Goal: Task Accomplishment & Management: Manage account settings

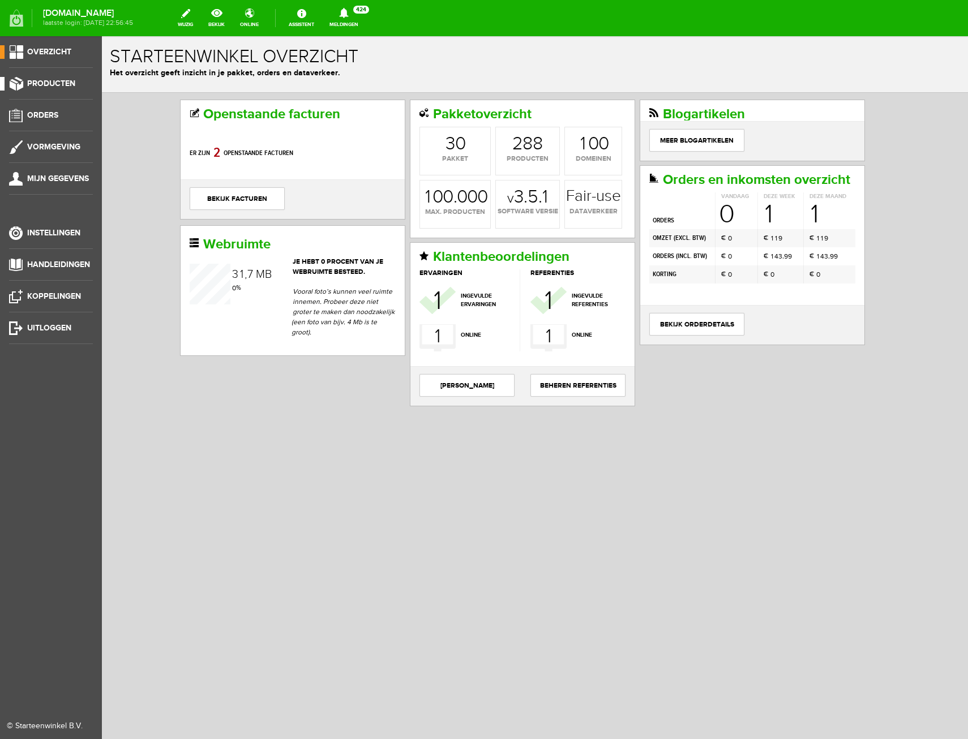
click at [48, 80] on span "Producten" at bounding box center [51, 84] width 48 height 10
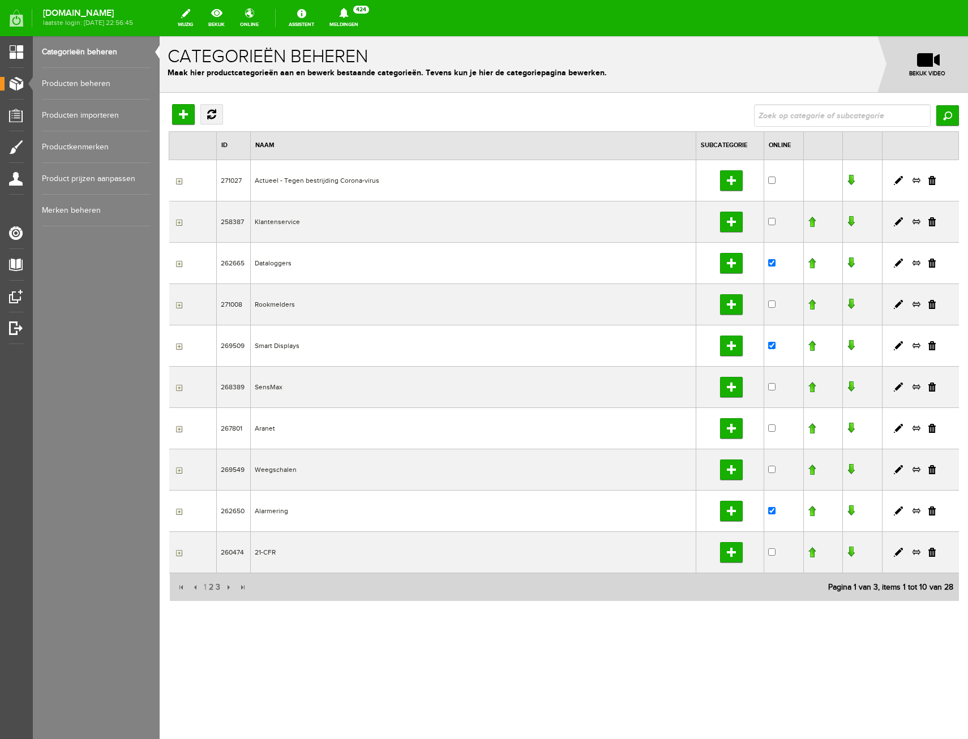
drag, startPoint x: 929, startPoint y: 432, endPoint x: 528, endPoint y: 64, distance: 544.3
click at [929, 432] on link at bounding box center [931, 428] width 7 height 9
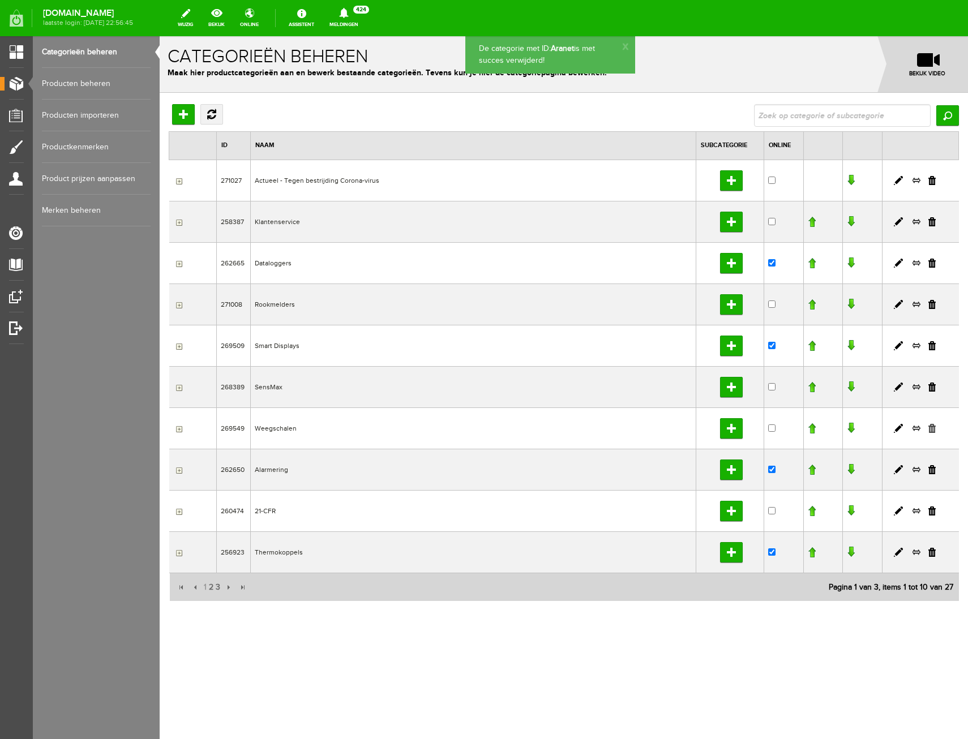
click at [931, 429] on link at bounding box center [931, 428] width 7 height 9
click at [210, 592] on span "2" at bounding box center [211, 587] width 7 height 23
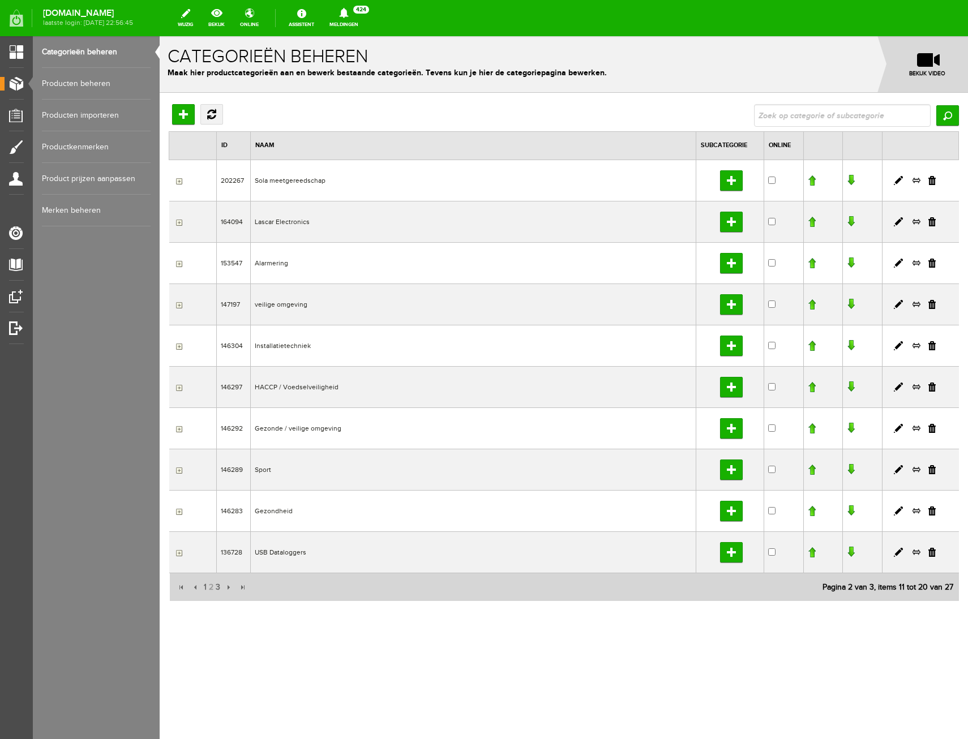
drag, startPoint x: 933, startPoint y: 182, endPoint x: 525, endPoint y: 62, distance: 425.8
click at [933, 182] on link at bounding box center [931, 180] width 7 height 9
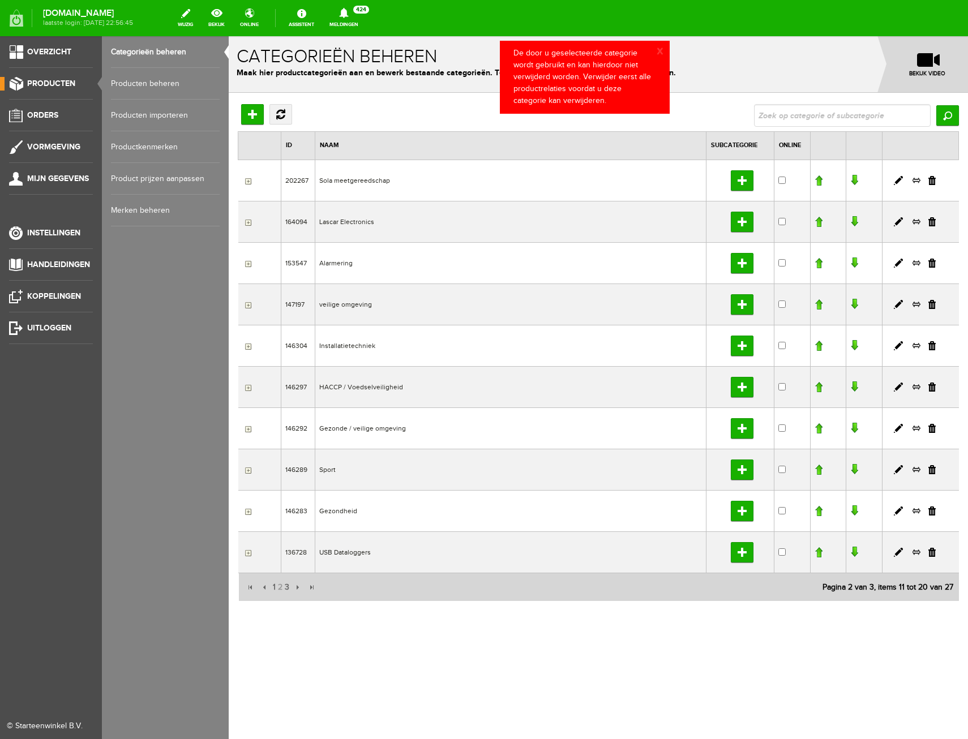
click at [126, 80] on link "Producten beheren" at bounding box center [165, 84] width 109 height 32
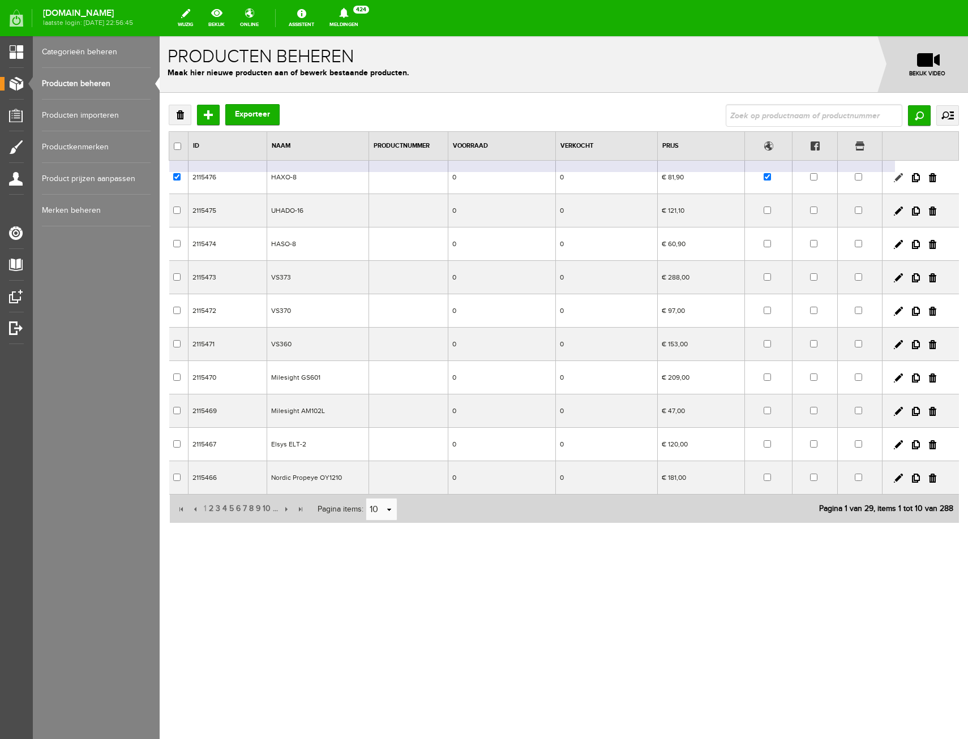
click at [897, 175] on link at bounding box center [898, 177] width 9 height 9
checkbox input "true"
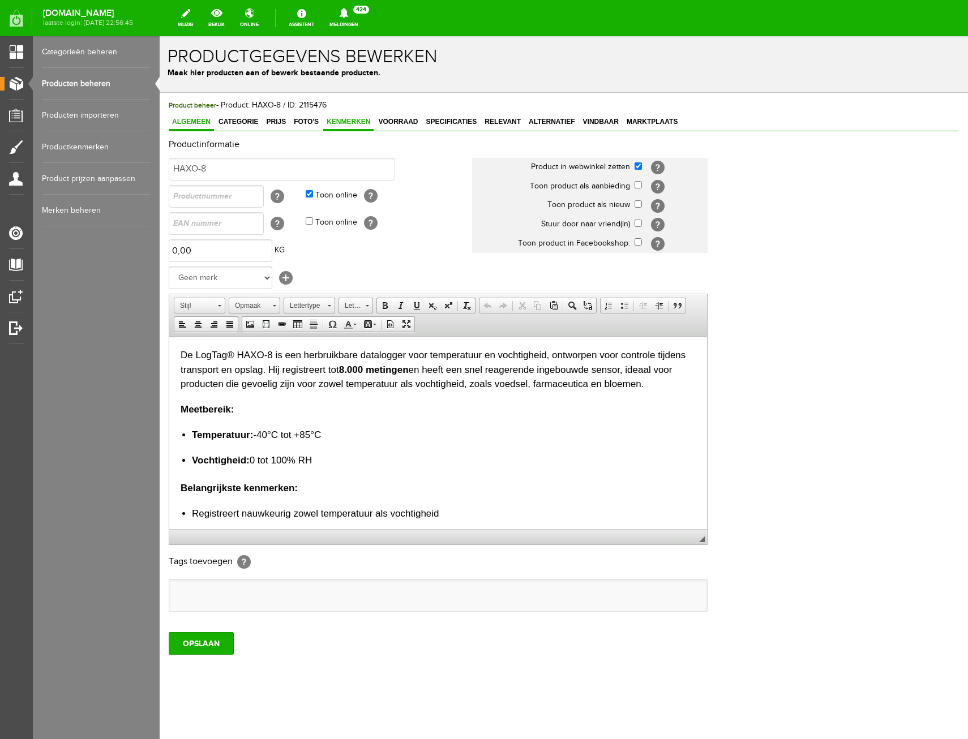
click at [324, 118] on span "Kenmerken" at bounding box center [348, 122] width 50 height 8
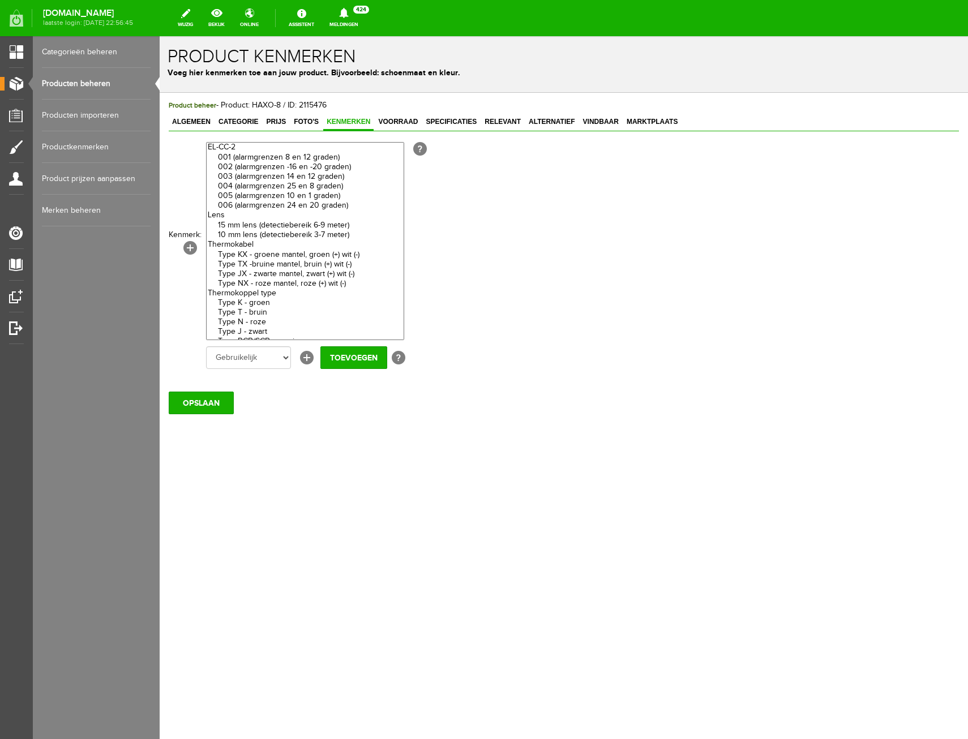
click at [504, 532] on body "x Product kenmerken Voeg hier kenmerken toe aan jouw product. Bijvoorbeeld: sch…" at bounding box center [564, 387] width 808 height 703
click at [307, 121] on span "Foto's" at bounding box center [306, 122] width 32 height 8
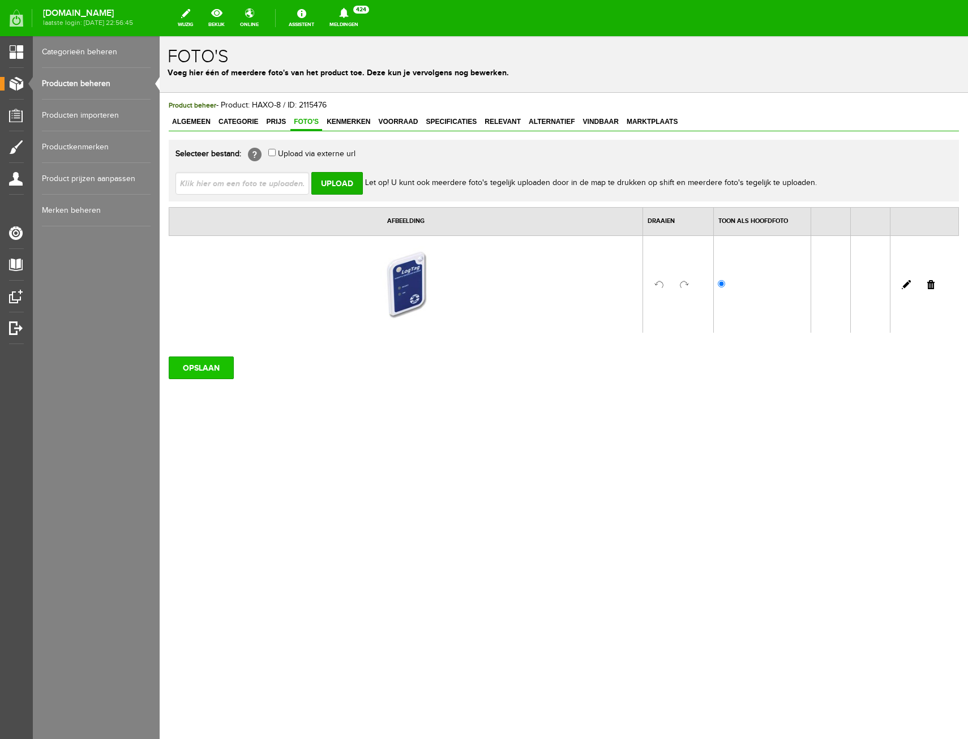
click at [230, 372] on input "OPSLAAN" at bounding box center [201, 367] width 65 height 23
click at [254, 121] on span "Categorie" at bounding box center [238, 122] width 46 height 8
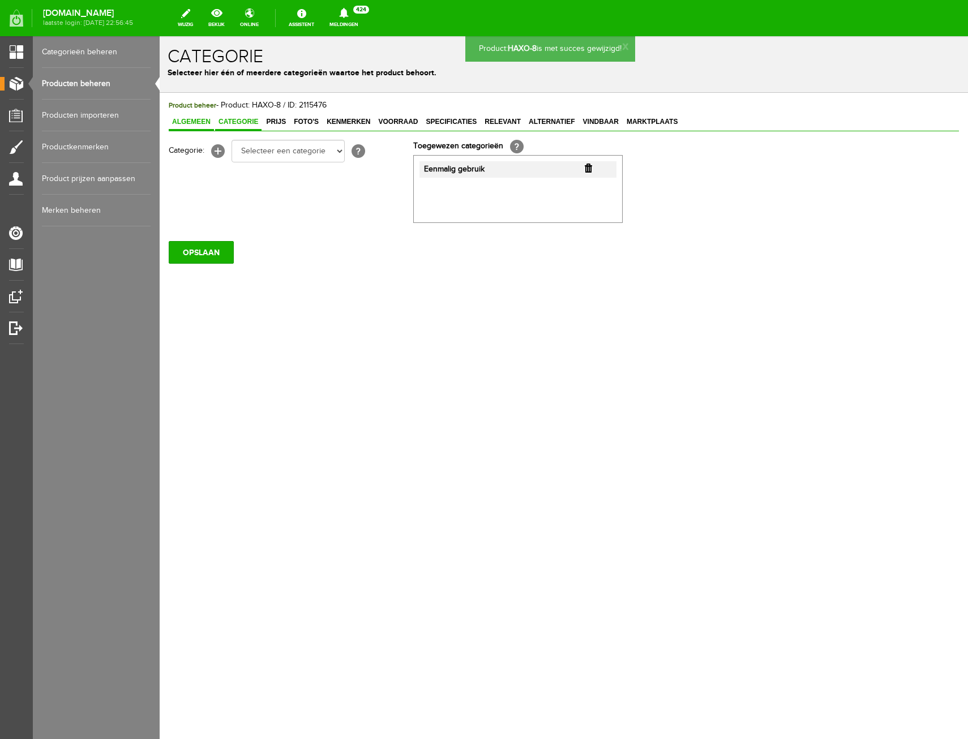
click at [191, 118] on span "Algemeen" at bounding box center [191, 122] width 45 height 8
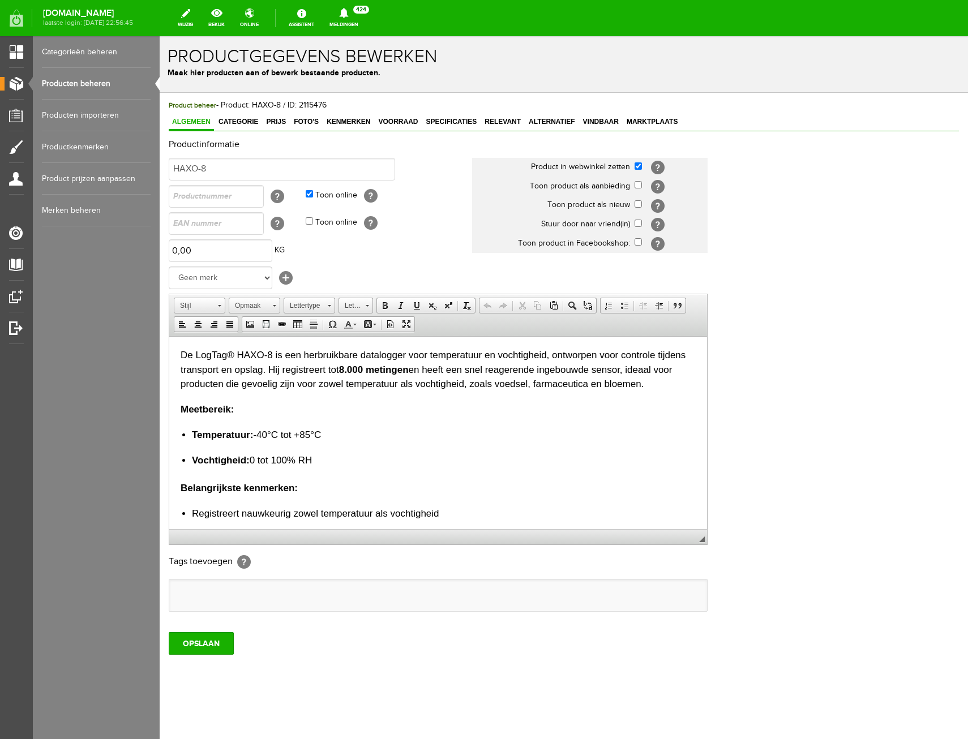
click at [93, 85] on link "Producten beheren" at bounding box center [96, 84] width 109 height 32
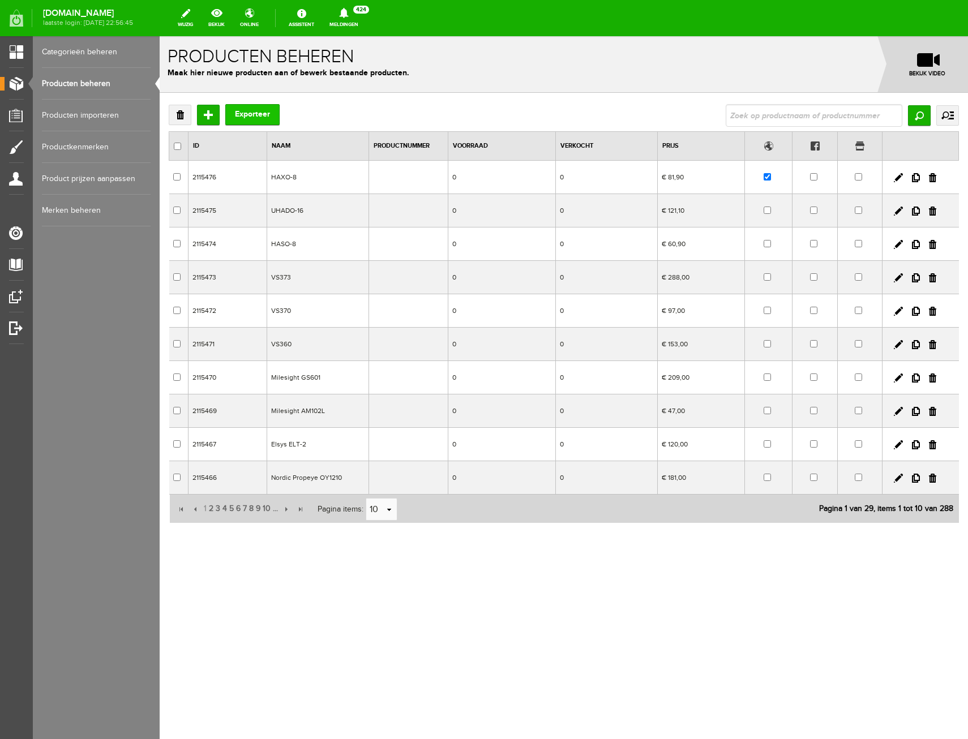
click at [250, 123] on button "Exporteer" at bounding box center [252, 114] width 54 height 21
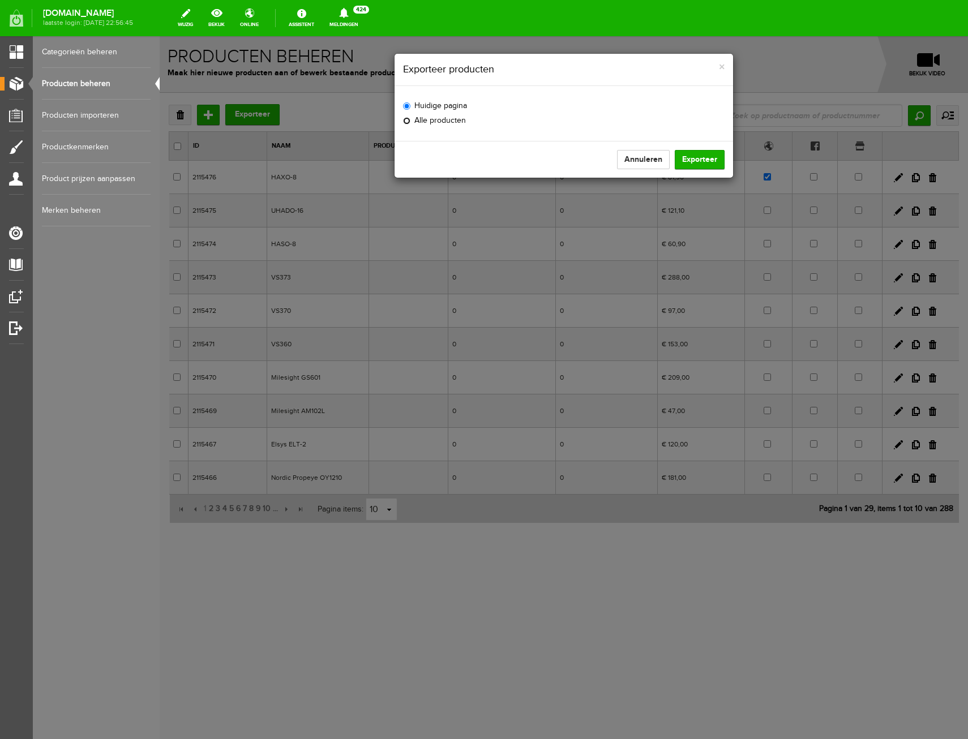
click at [421, 123] on label "Alle producten" at bounding box center [434, 121] width 63 height 12
click at [410, 123] on input "Alle producten" at bounding box center [406, 120] width 7 height 7
radio input "true"
click at [716, 161] on button "Exporteer" at bounding box center [700, 159] width 50 height 19
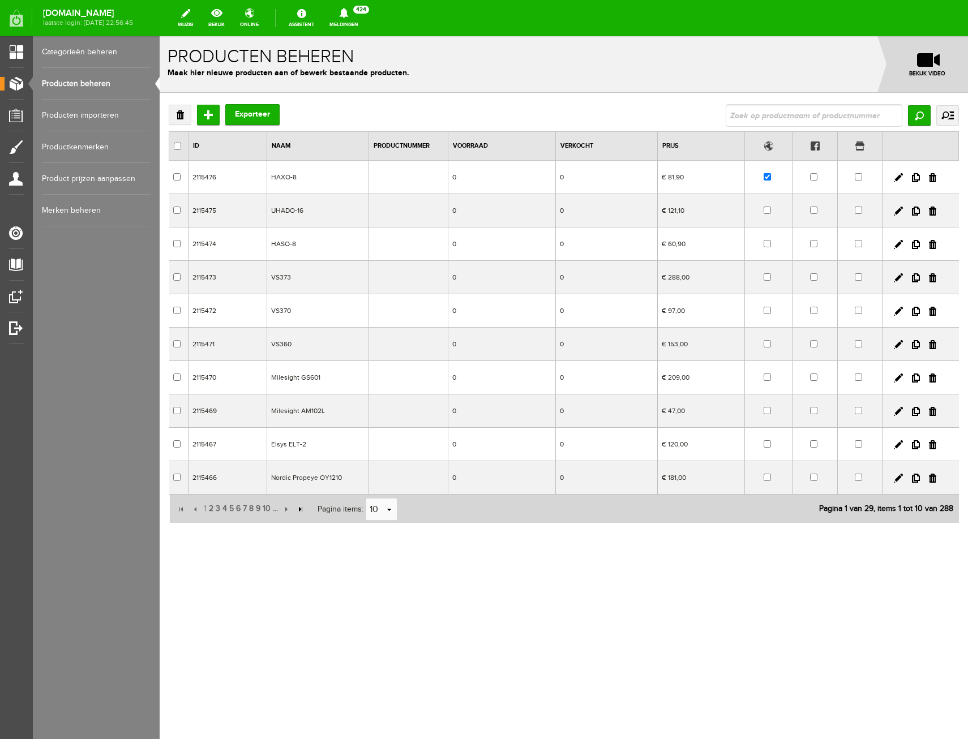
click at [299, 510] on input "button" at bounding box center [300, 509] width 12 height 12
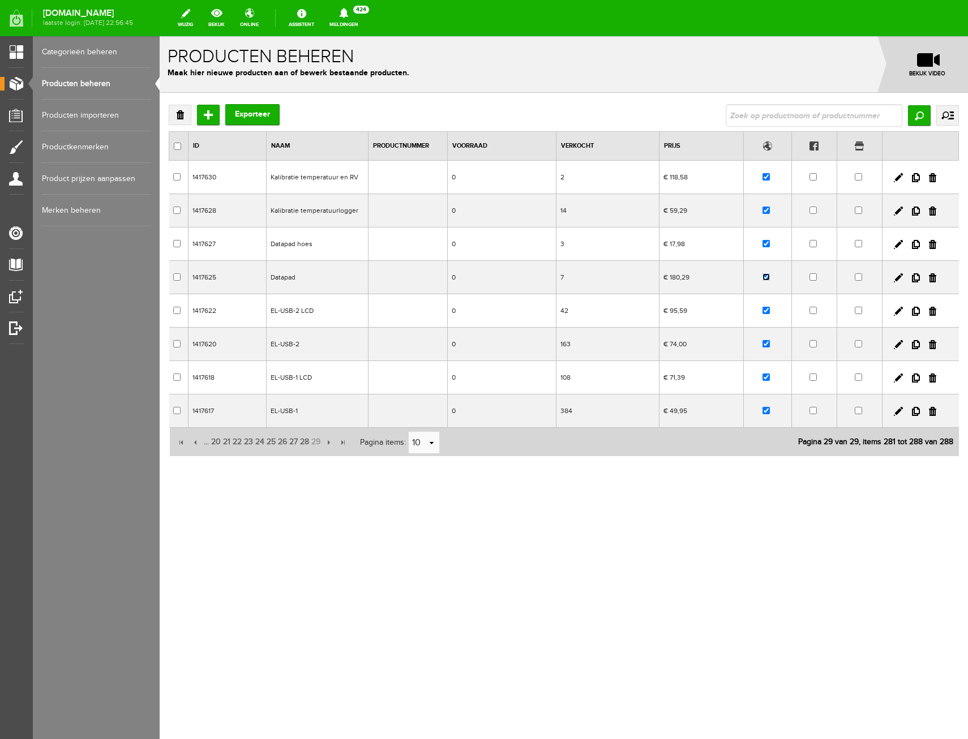
click at [766, 278] on input "checkbox" at bounding box center [765, 276] width 7 height 7
checkbox input "false"
click at [766, 244] on input "checkbox" at bounding box center [765, 243] width 7 height 7
checkbox input "false"
click at [898, 409] on link at bounding box center [898, 411] width 9 height 9
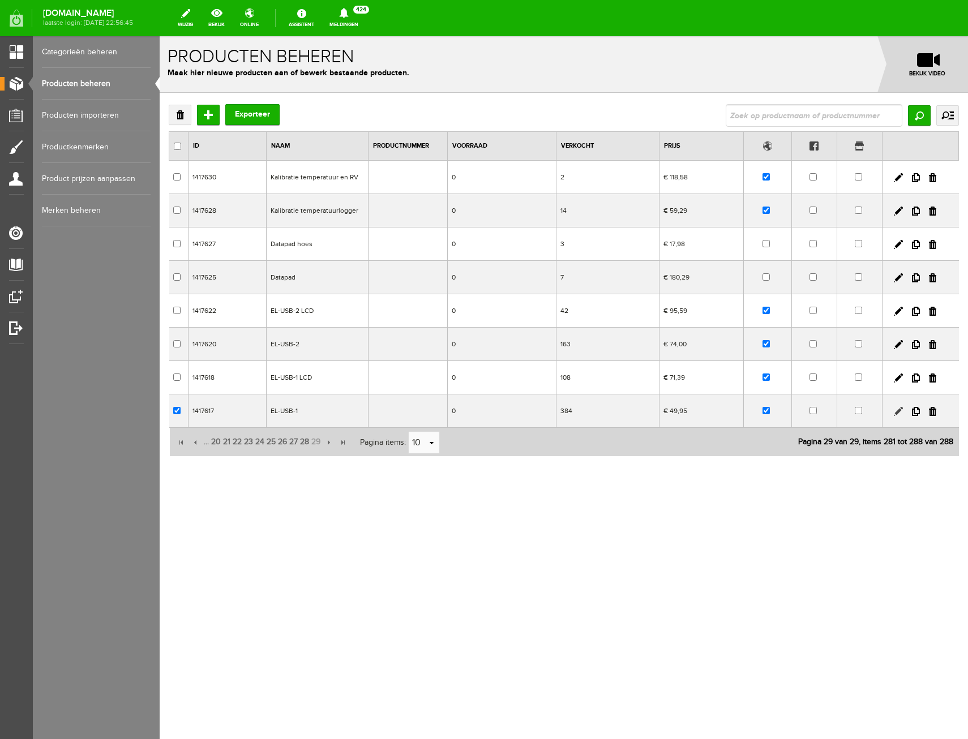
checkbox input "true"
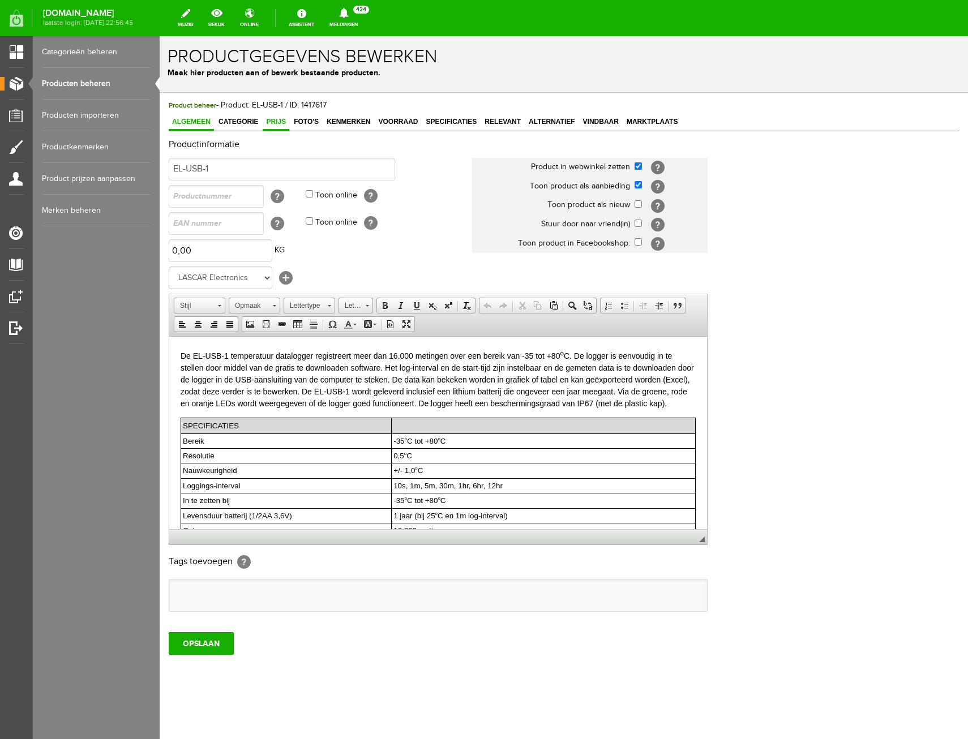
click at [280, 121] on span "Prijs" at bounding box center [276, 122] width 27 height 8
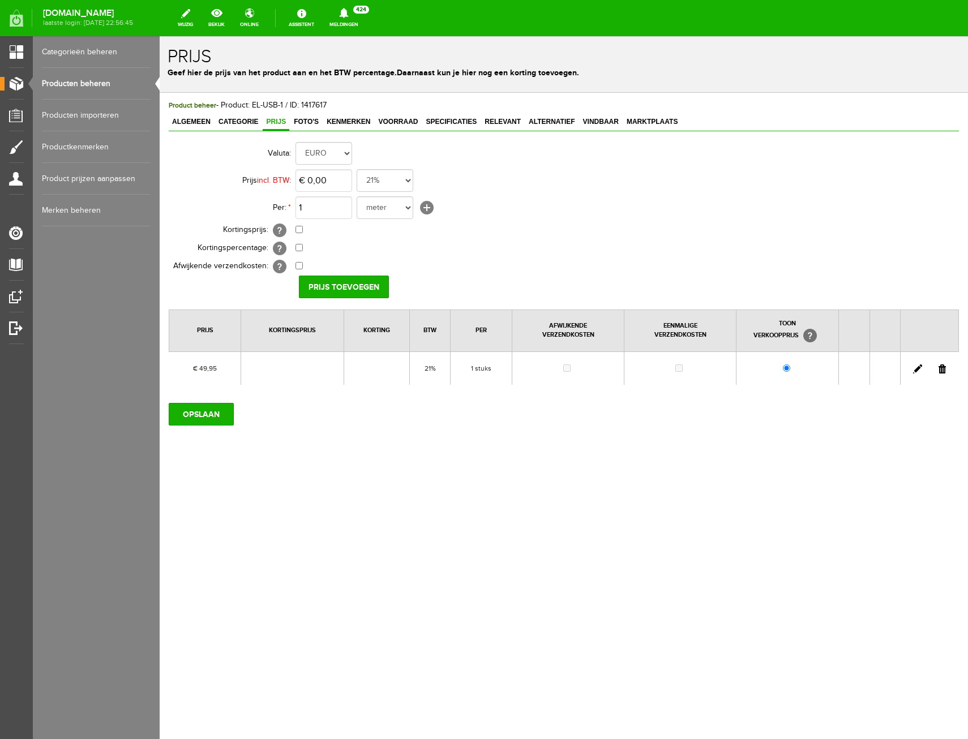
click at [914, 368] on link at bounding box center [917, 368] width 9 height 9
click at [340, 177] on input "49,95" at bounding box center [323, 180] width 57 height 23
type input "€ 46,00"
click at [221, 407] on input "OPSLAAN" at bounding box center [201, 414] width 65 height 23
click at [313, 121] on span "Foto's" at bounding box center [306, 122] width 32 height 8
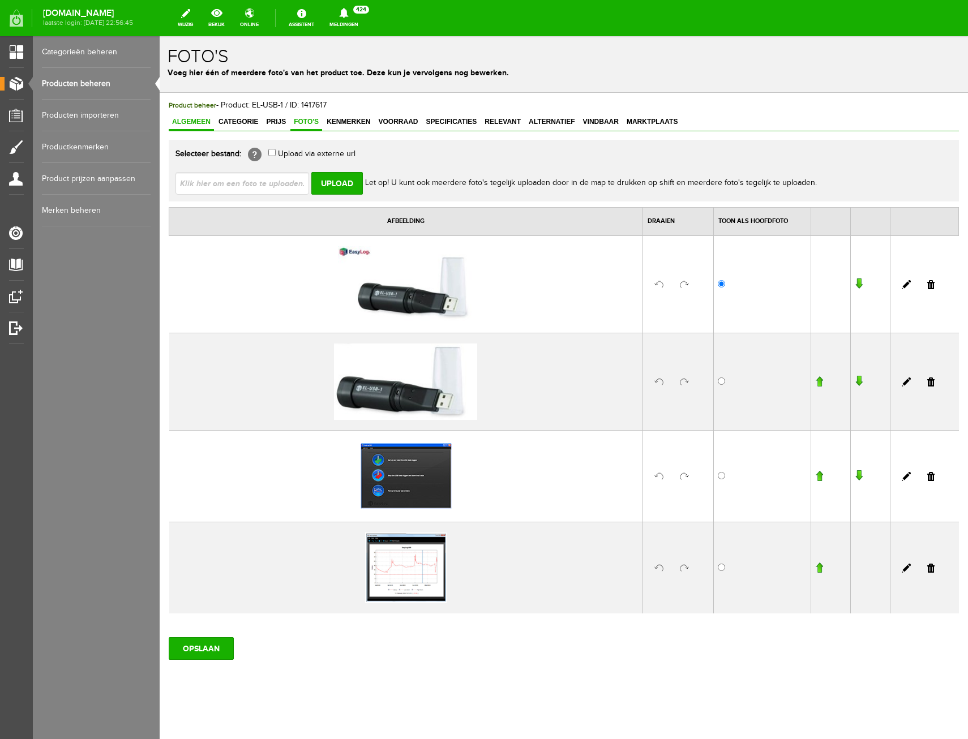
click at [209, 118] on span "Algemeen" at bounding box center [191, 122] width 45 height 8
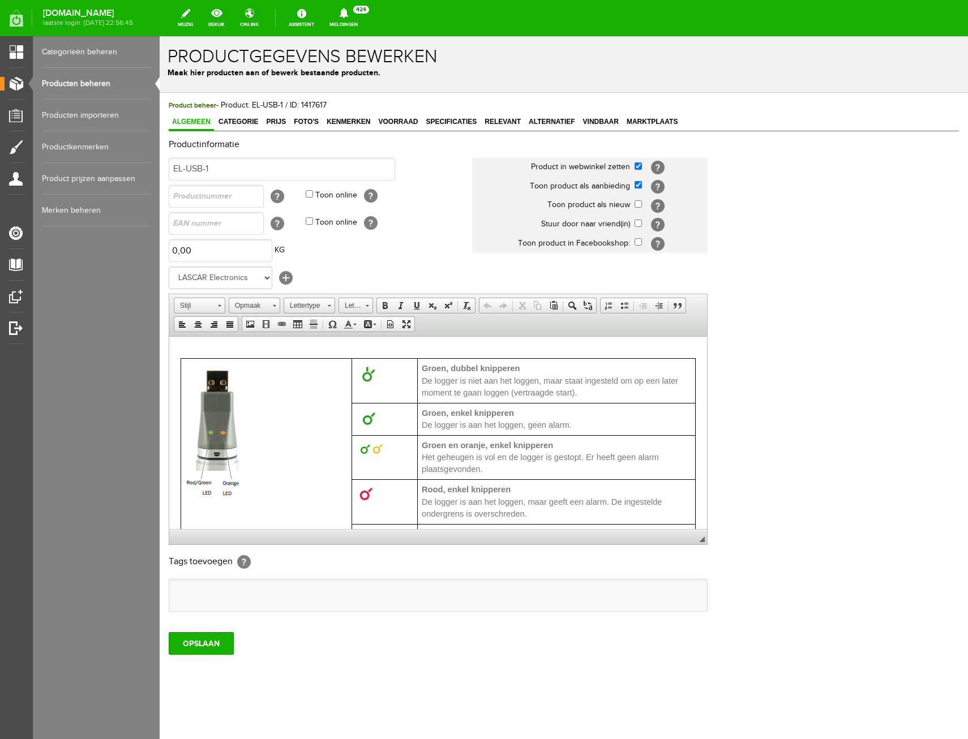
scroll to position [566, 0]
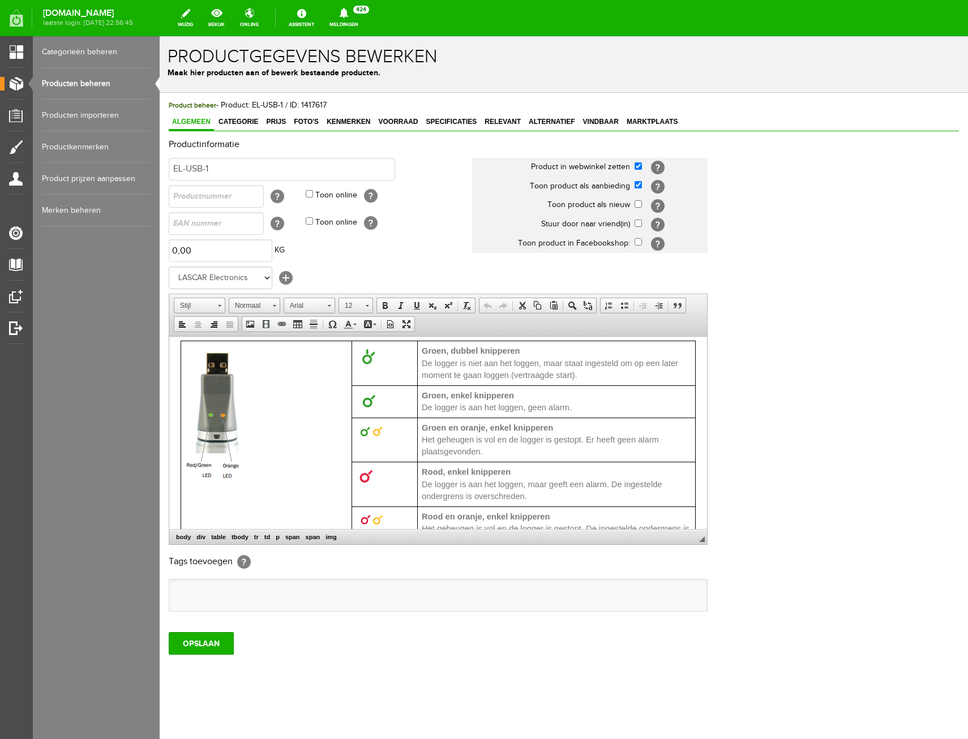
click at [224, 424] on img at bounding box center [215, 414] width 61 height 139
click at [271, 435] on p at bounding box center [266, 416] width 162 height 142
click at [203, 439] on img at bounding box center [215, 414] width 61 height 139
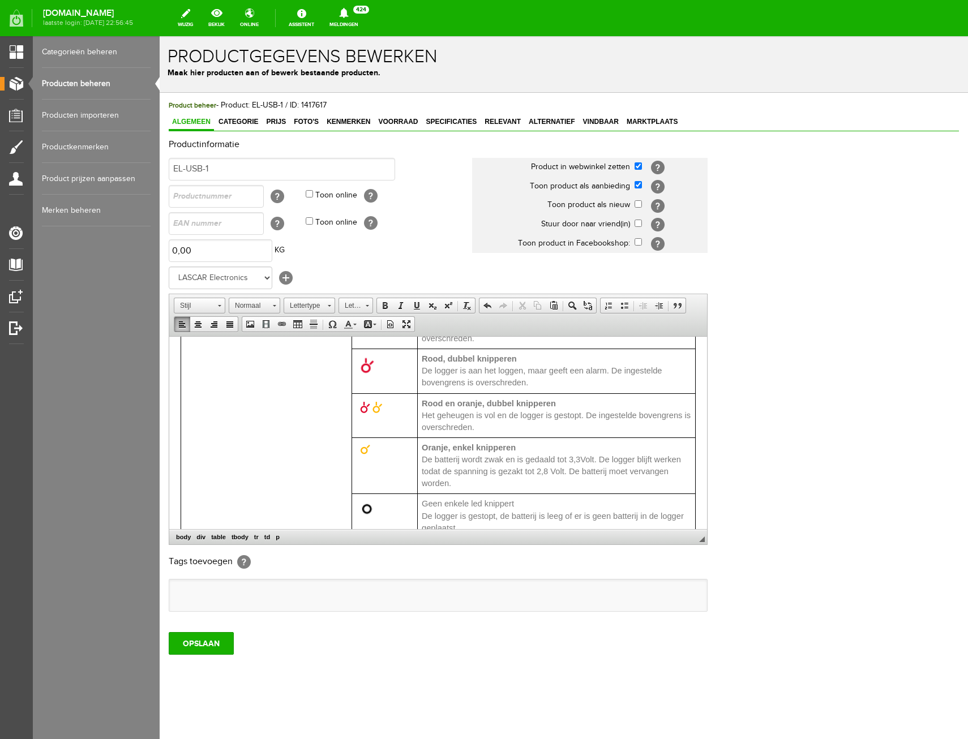
scroll to position [901, 0]
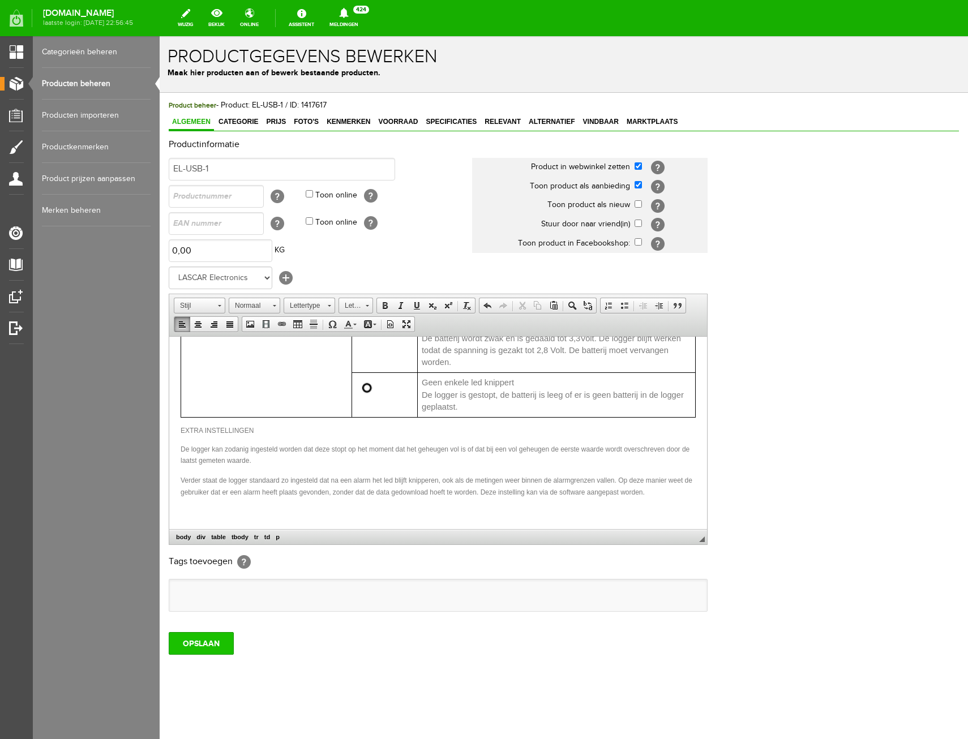
click at [179, 641] on input "OPSLAAN" at bounding box center [201, 643] width 65 height 23
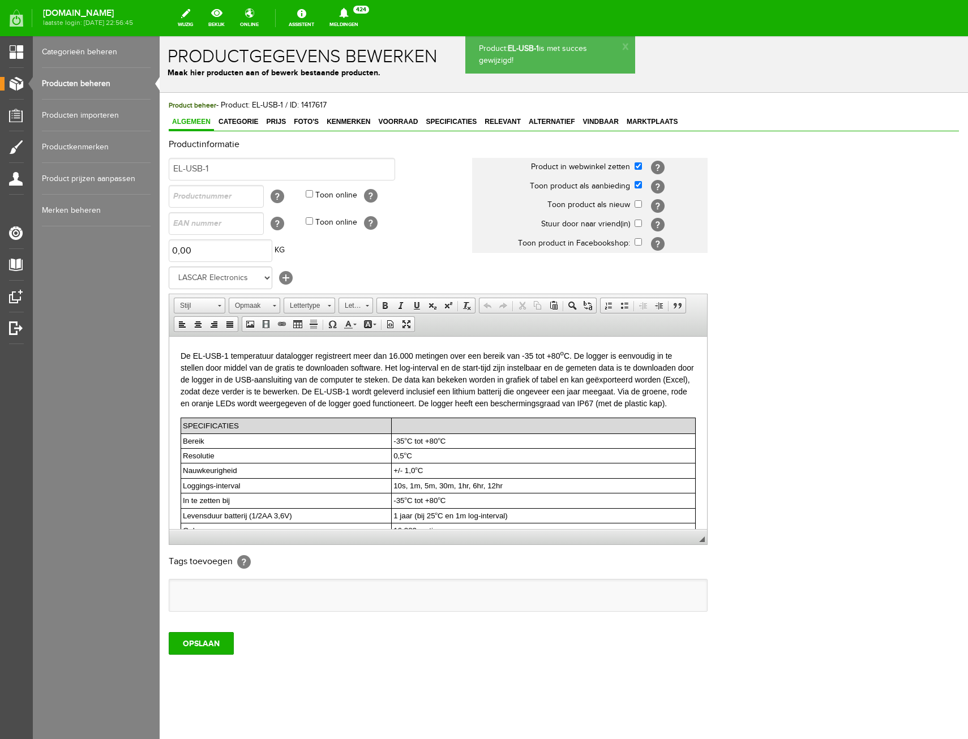
scroll to position [0, 0]
click at [504, 117] on link "Relevant" at bounding box center [502, 122] width 43 height 16
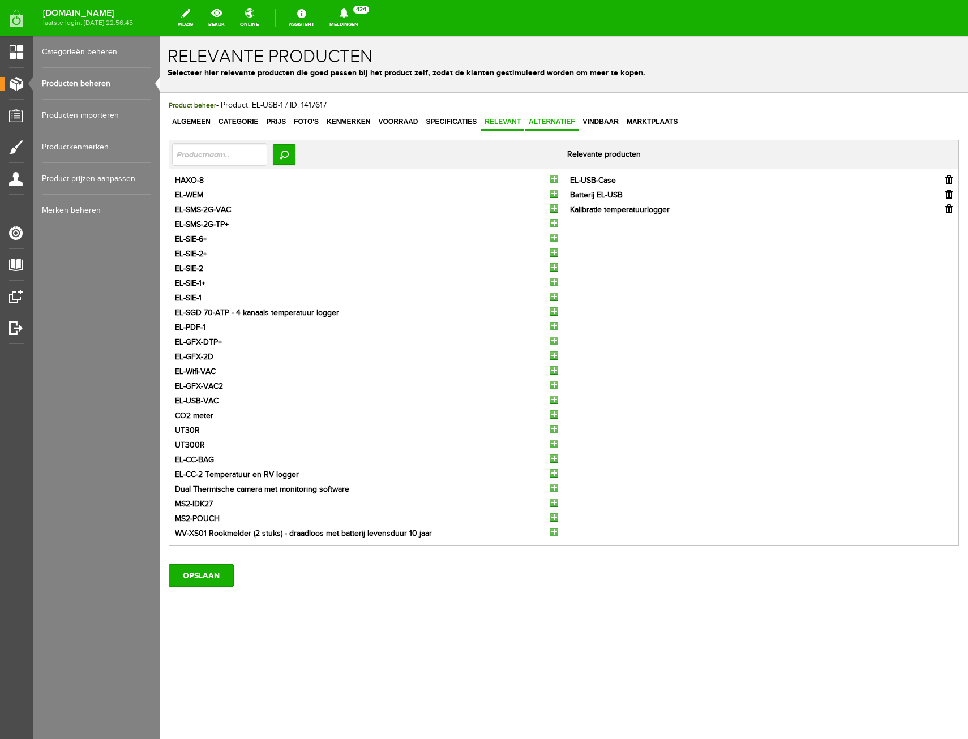
click at [564, 125] on span "Alternatief" at bounding box center [551, 122] width 53 height 8
click at [947, 179] on input "button" at bounding box center [948, 179] width 7 height 9
click at [944, 181] on li "EL-GFX-DTP" at bounding box center [761, 181] width 383 height 12
click at [947, 178] on input "button" at bounding box center [948, 179] width 7 height 9
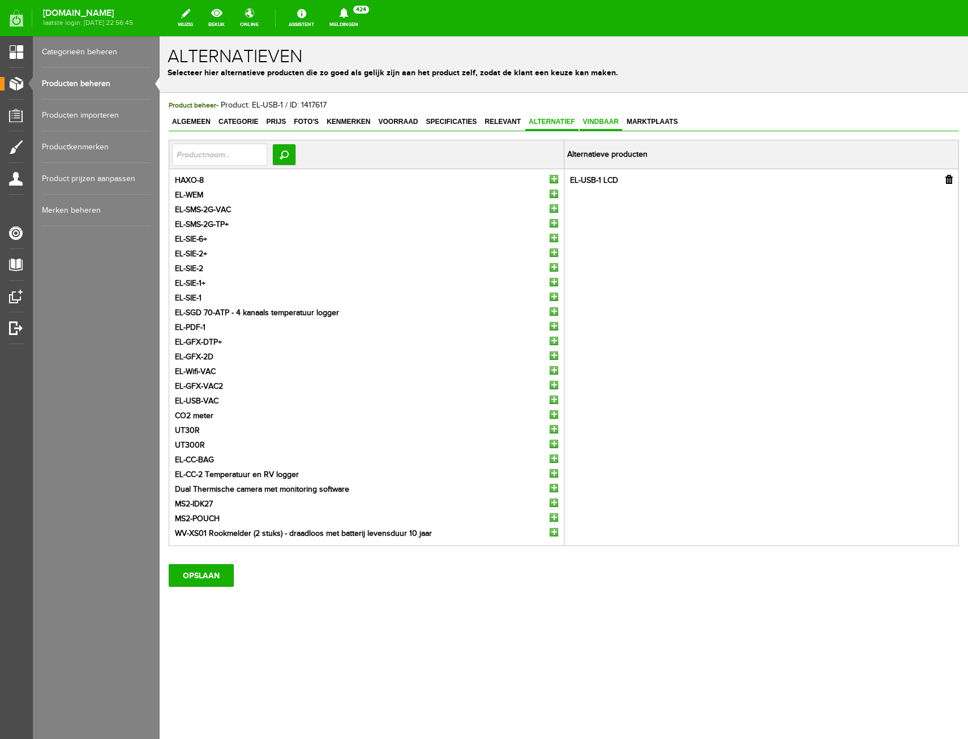
click at [607, 124] on span "Vindbaar" at bounding box center [600, 122] width 42 height 8
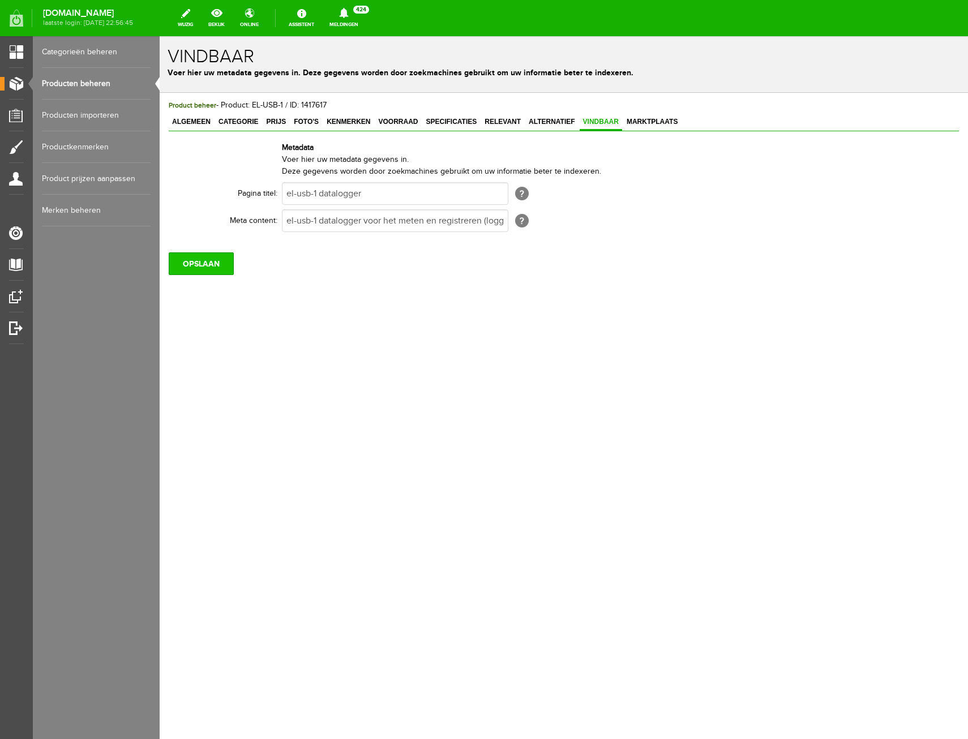
click at [202, 260] on input "OPSLAAN" at bounding box center [201, 263] width 65 height 23
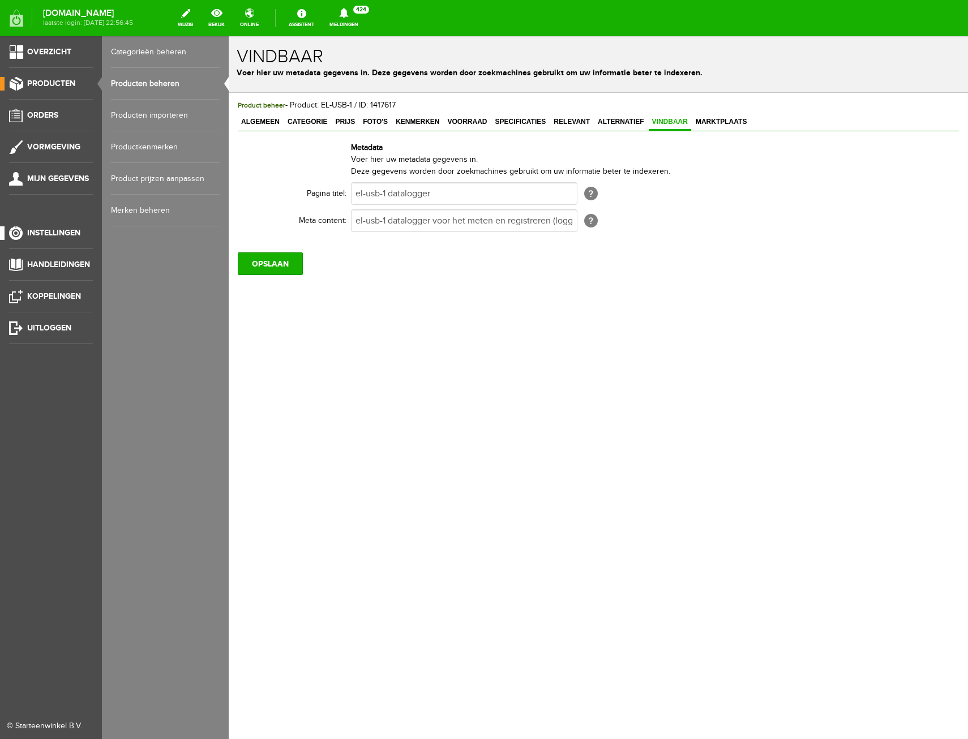
click at [56, 231] on span "Instellingen" at bounding box center [53, 233] width 53 height 10
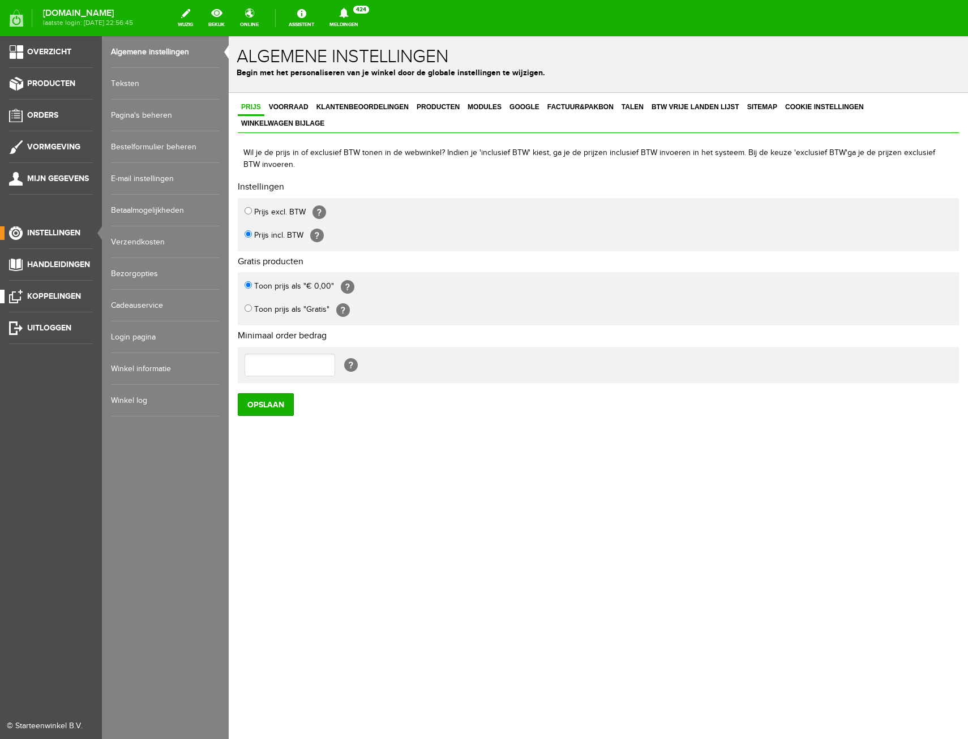
click at [55, 295] on span "Koppelingen" at bounding box center [54, 296] width 54 height 10
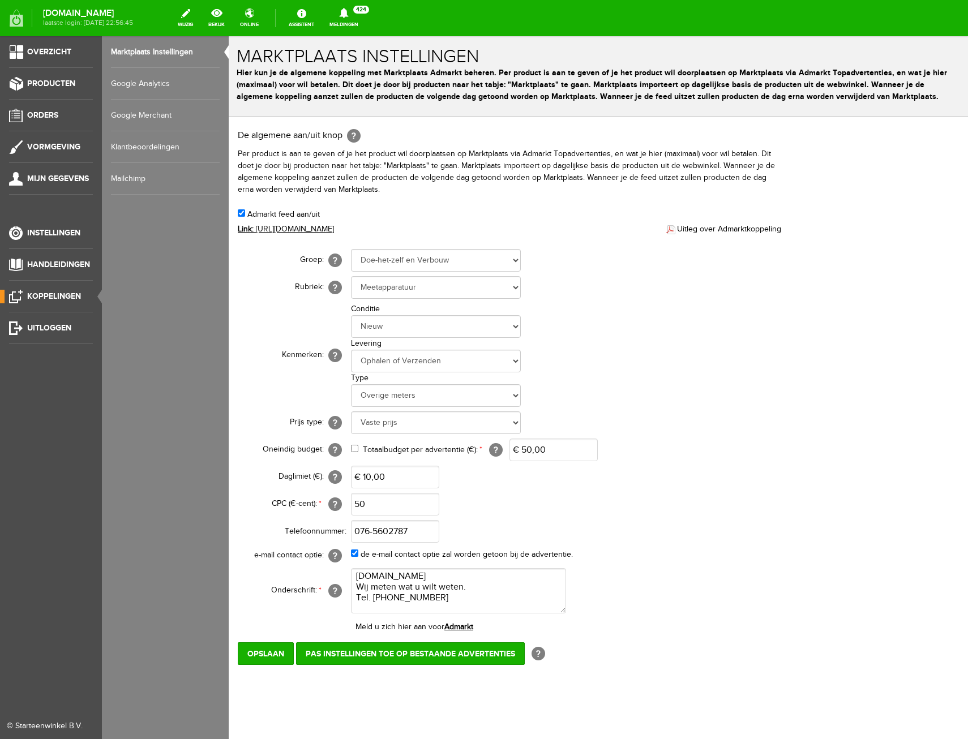
click at [144, 118] on link "Google Merchant" at bounding box center [165, 116] width 109 height 32
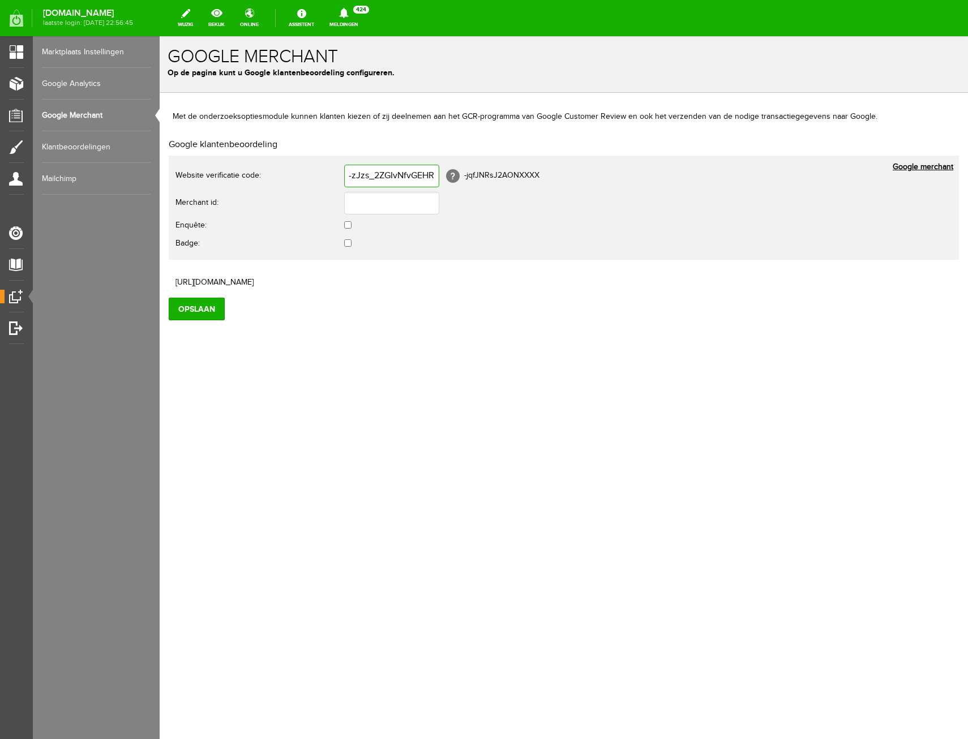
drag, startPoint x: 437, startPoint y: 174, endPoint x: 216, endPoint y: 169, distance: 221.3
click at [216, 169] on tr "Website verificatie code: -zJzs_2ZGIvNfvGEHR7V7fMNmgsdc1oaiXSHsV-QhX8 -jqfJNRsJ…" at bounding box center [446, 175] width 543 height 27
type input "8"
type input "<meta name="google-site-verification" content="oHSxNelbvtqYYbygWzQr_EvdbyCykAlg…"
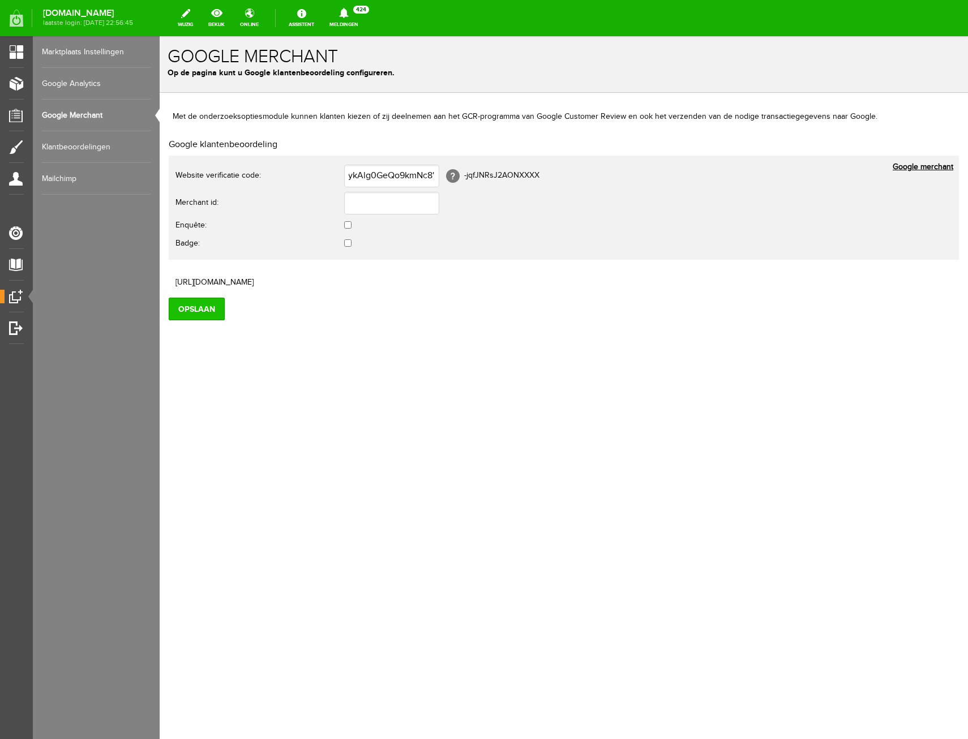
click at [216, 306] on input "Opslaan" at bounding box center [197, 309] width 56 height 23
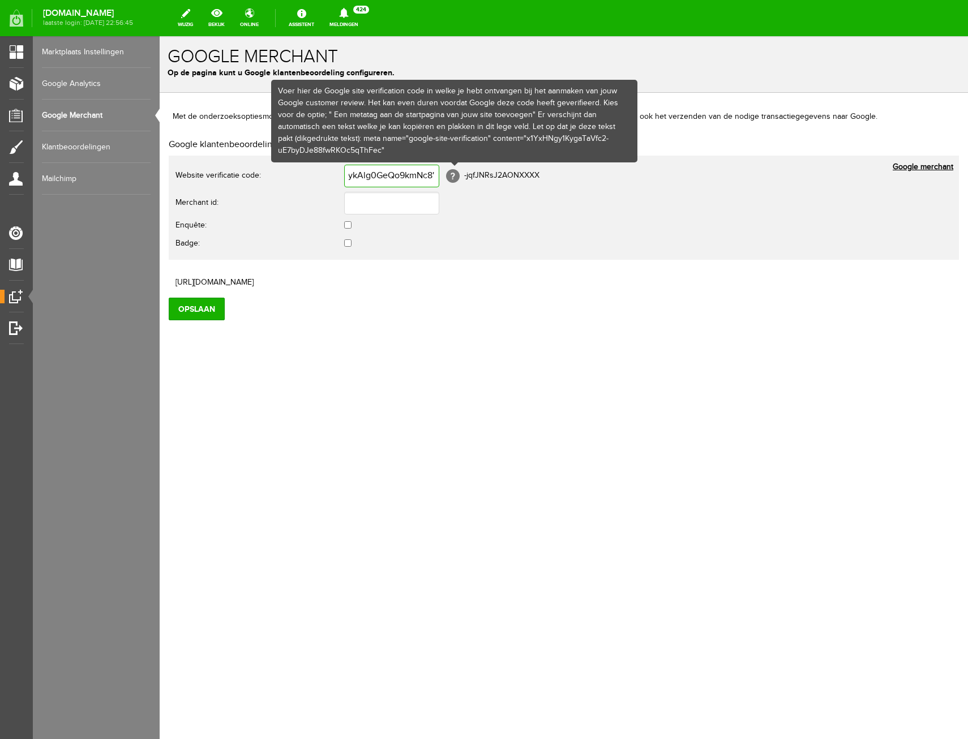
drag, startPoint x: 338, startPoint y: 175, endPoint x: 465, endPoint y: 171, distance: 126.3
click at [465, 171] on td "<meta name="google-site-verification" content="oHSxNelbvtqYYbygWzQr_EvdbyCykAlg…" at bounding box center [531, 175] width 375 height 27
drag, startPoint x: 479, startPoint y: 229, endPoint x: 463, endPoint y: 188, distance: 43.7
click at [480, 229] on td at bounding box center [531, 226] width 375 height 18
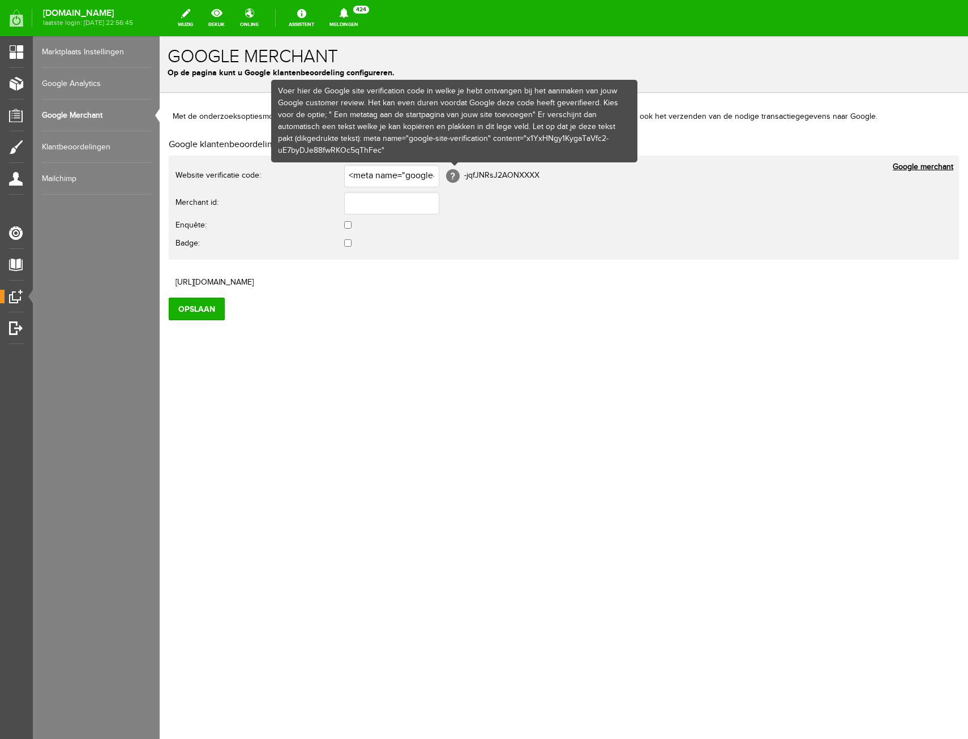
click at [456, 175] on span at bounding box center [453, 176] width 14 height 14
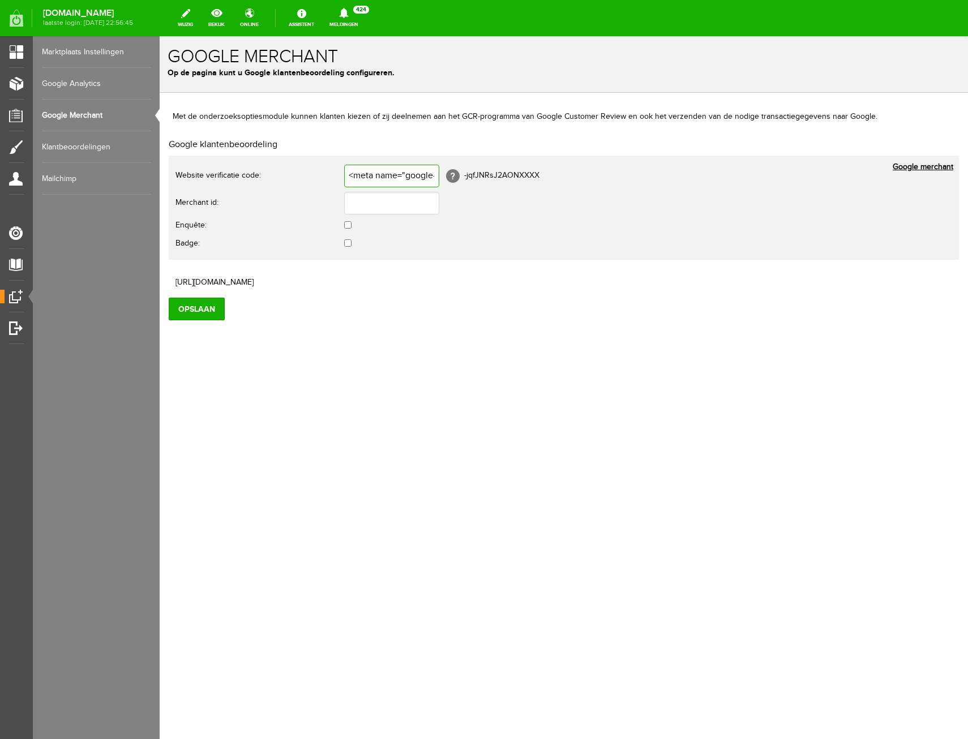
click at [344, 174] on input "<meta name="google-site-verification" content="oHSxNelbvtqYYbygWzQr_EvdbyCykAlg…" at bounding box center [391, 176] width 95 height 23
type input "meta name="google-site-verification" content="oHSxNelbvtqYYbygWzQr_EvdbyCykAlg0…"
click at [191, 310] on input "Opslaan" at bounding box center [197, 309] width 56 height 23
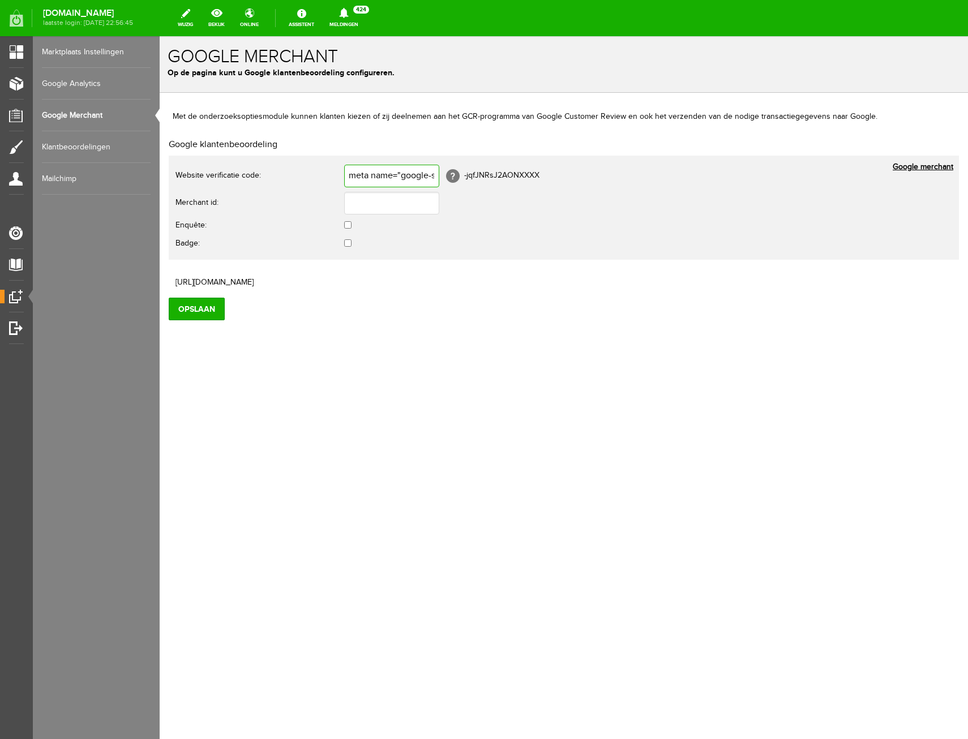
click at [414, 174] on input "meta name="google-site-verification" content="oHSxNelbvtqYYbygWzQr_EvdbyCykAlg0…" at bounding box center [391, 176] width 95 height 23
click at [210, 307] on input "Opslaan" at bounding box center [197, 309] width 56 height 23
click at [70, 88] on link "Google Analytics" at bounding box center [96, 84] width 109 height 32
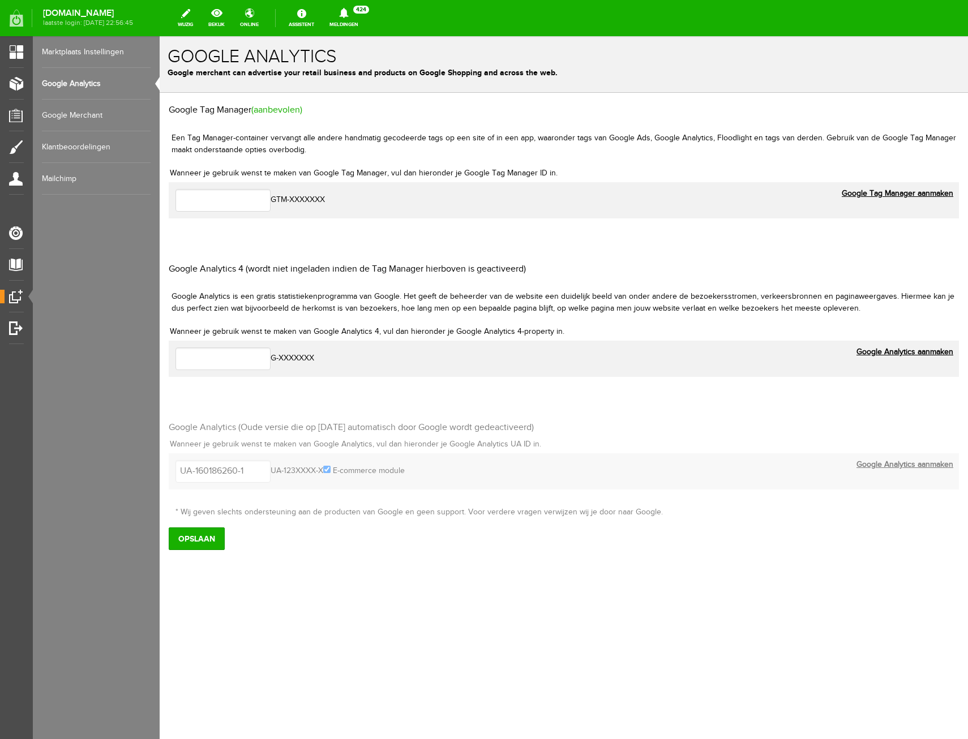
click at [887, 194] on link "Google Tag Manager aanmaken" at bounding box center [896, 194] width 111 height 12
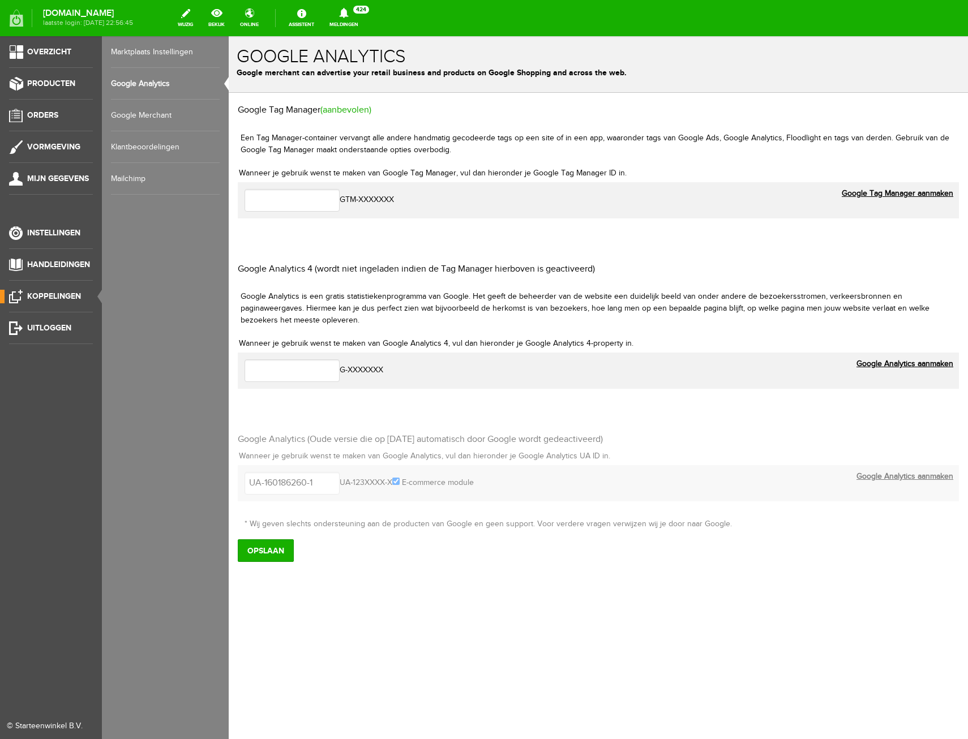
click at [130, 114] on link "Google Merchant" at bounding box center [165, 116] width 109 height 32
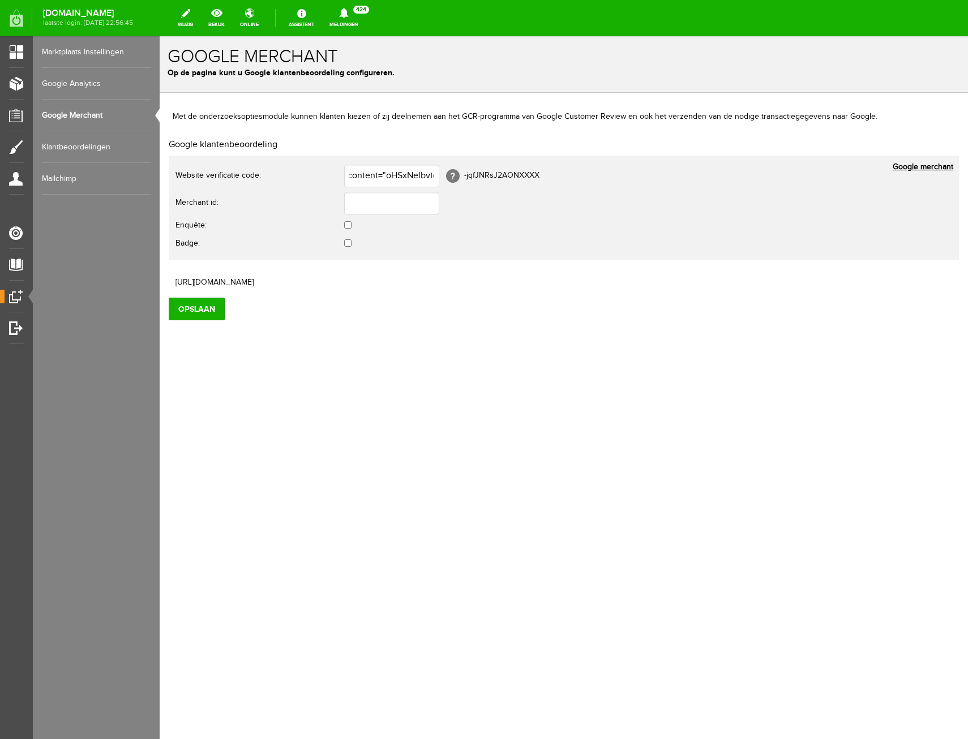
scroll to position [0, 314]
drag, startPoint x: 341, startPoint y: 174, endPoint x: 499, endPoint y: 183, distance: 158.1
click at [499, 183] on td "meta name="google-site-verification" content="oHSxNelbvtqYYbygWzQr_EvdbyCykAlg0…" at bounding box center [531, 175] width 375 height 27
type input "<meta name="google-site-verification" content="oHSxNelbvtqYYbygWzQr_EvdbyCykAlg…"
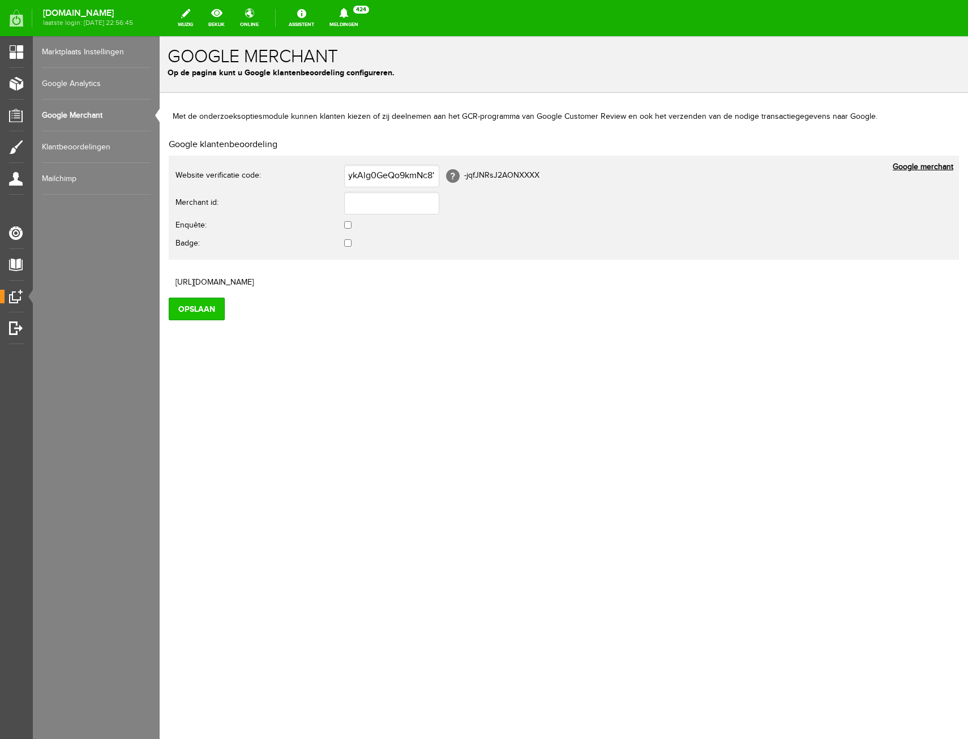
scroll to position [0, 0]
click at [211, 305] on input "Opslaan" at bounding box center [197, 309] width 56 height 23
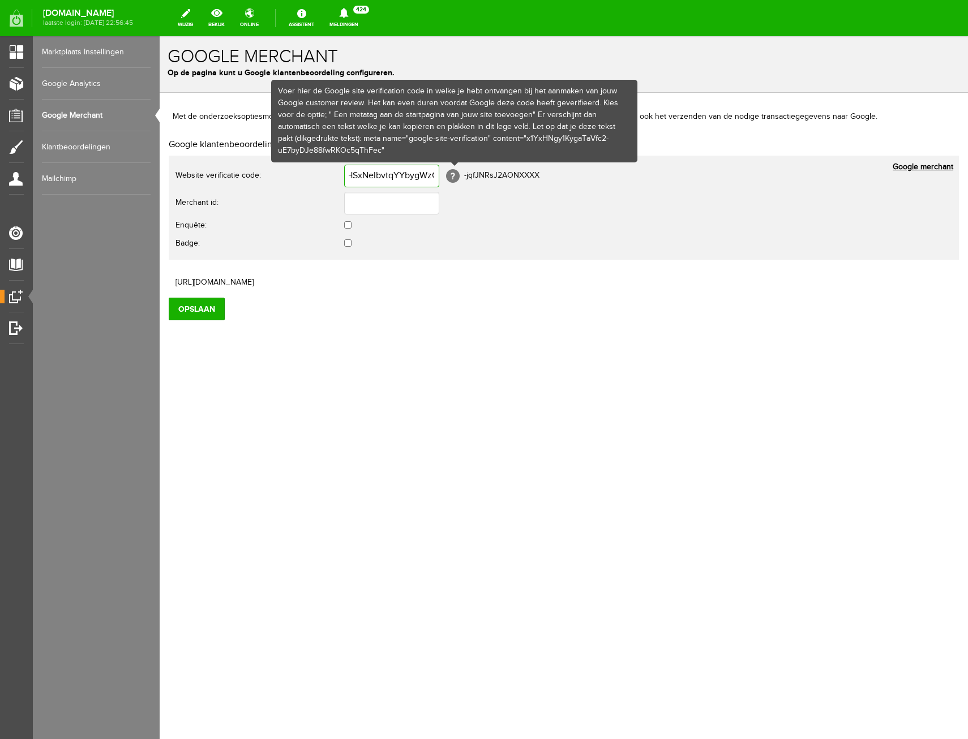
scroll to position [0, 328]
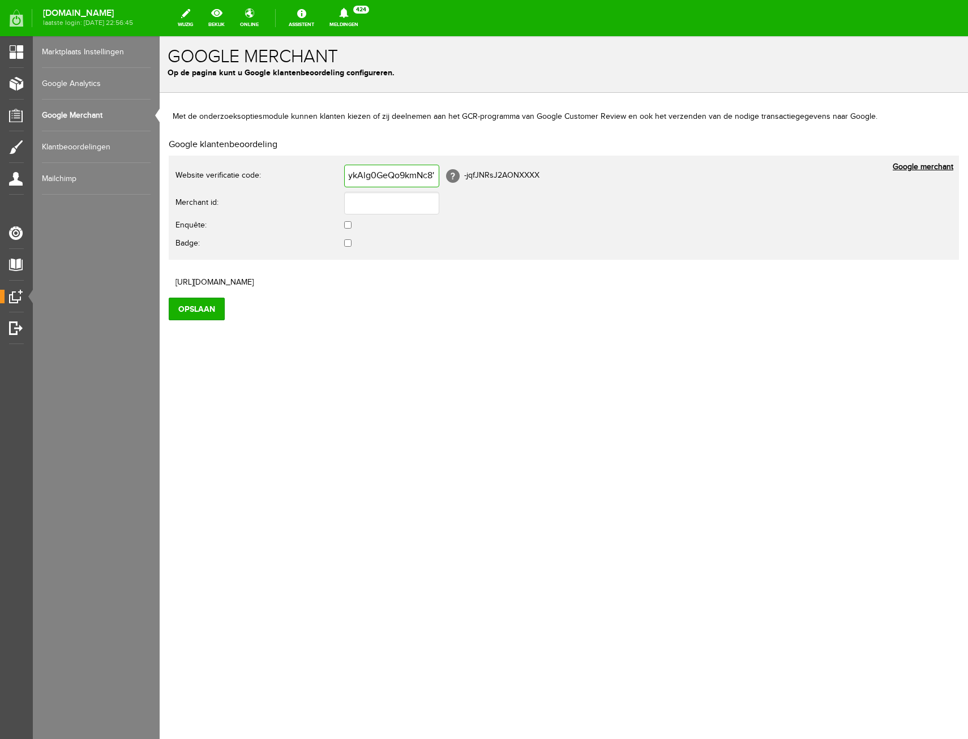
drag, startPoint x: 341, startPoint y: 177, endPoint x: 524, endPoint y: 191, distance: 183.9
click at [524, 191] on tbody "Website verificatie code: <meta name="google-site-verification" content="oHSxNe…" at bounding box center [446, 207] width 543 height 91
paste input "<meta name="google-site-verification" content="oHSxNelbvtqYYbygWzQr_EvdbyCykAlg…"
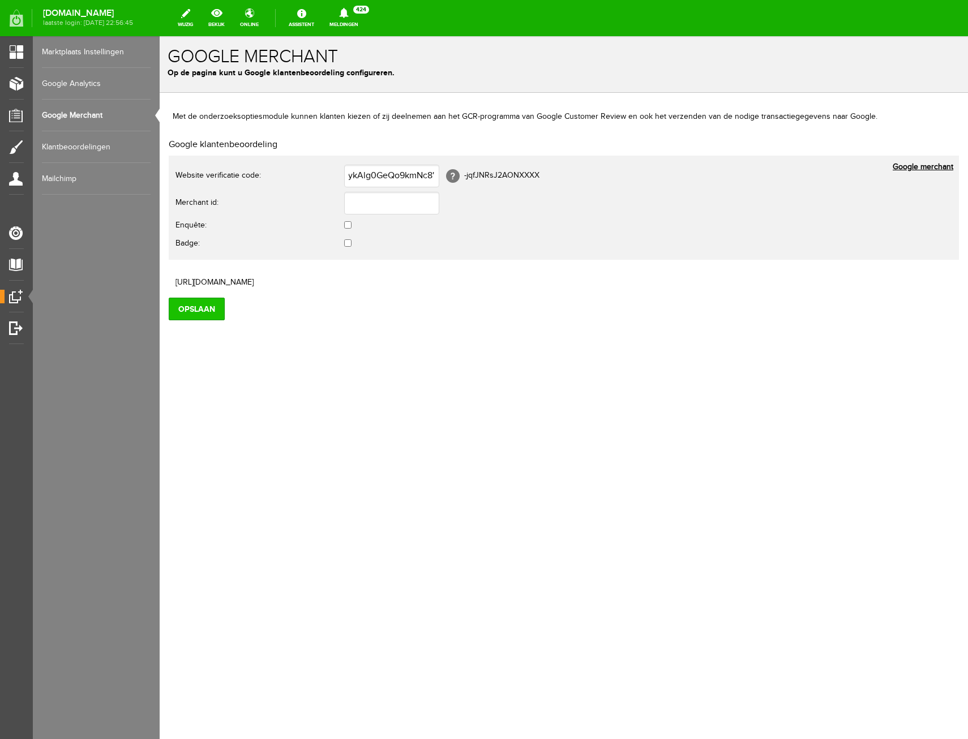
click at [213, 304] on input "Opslaan" at bounding box center [197, 309] width 56 height 23
click at [347, 174] on input "<meta name="google-site-verification" content="oHSxNelbvtqYYbygWzQr_EvdbyCykAlg…" at bounding box center [391, 176] width 95 height 23
click at [186, 303] on input "Opslaan" at bounding box center [197, 309] width 56 height 23
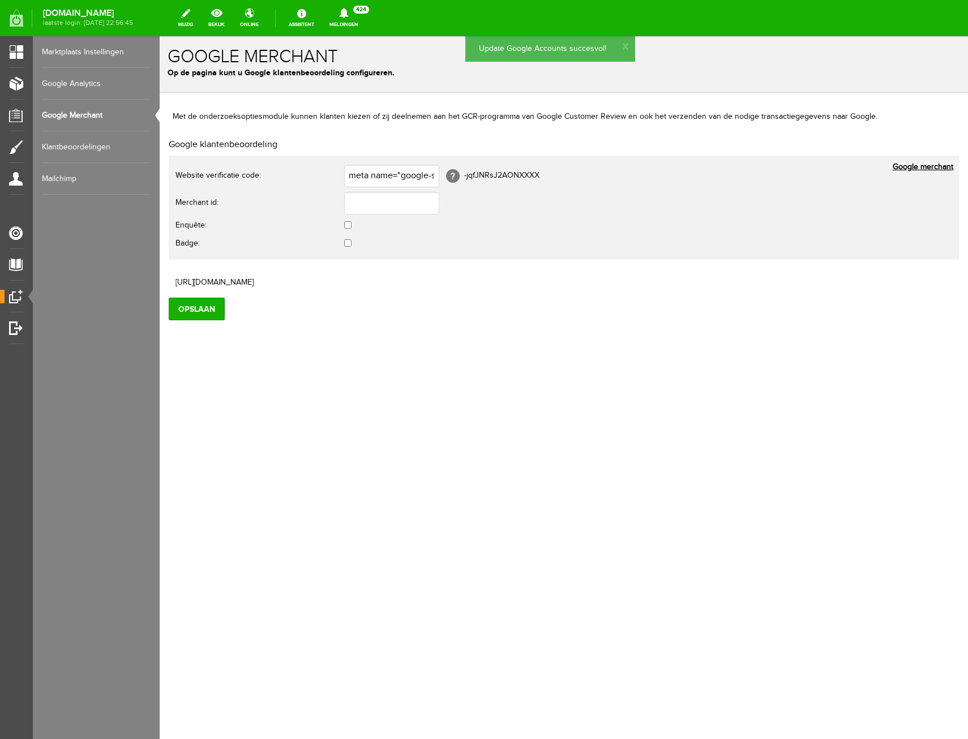
scroll to position [0, 0]
click at [344, 178] on input "meta name="google-site-verification" content="oHSxNelbvtqYYbygWzQr_EvdbyCykAlg0…" at bounding box center [391, 176] width 95 height 23
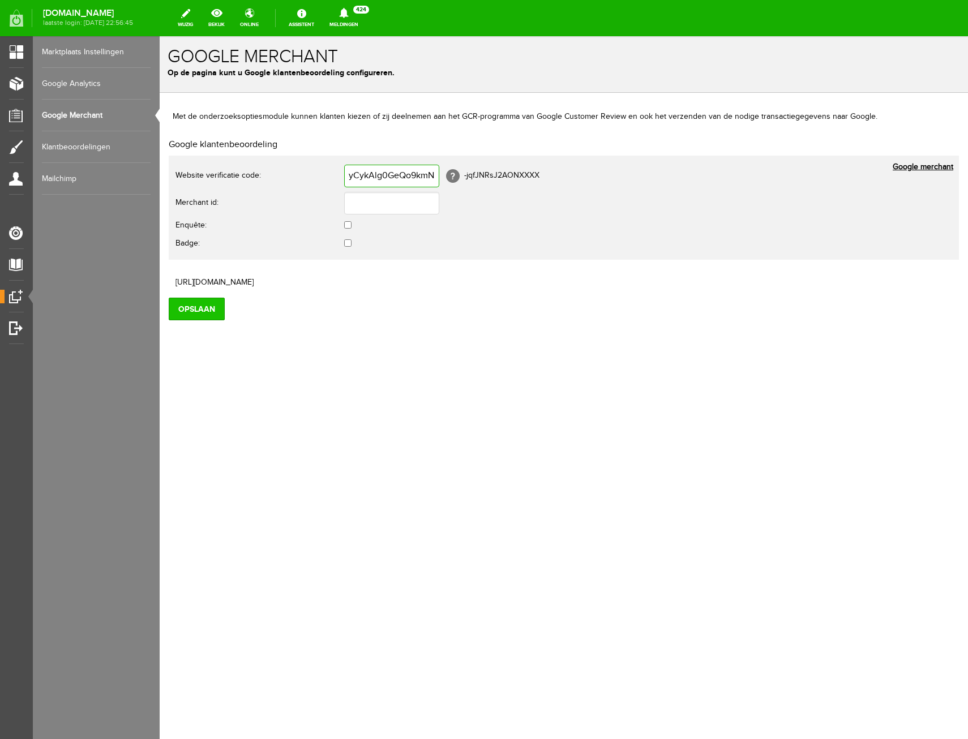
type input "oHSxNelbvtqYYbygWzQr_EvdbyCykAlg0GeQo9kmNc8"
click at [204, 303] on input "Opslaan" at bounding box center [197, 309] width 56 height 23
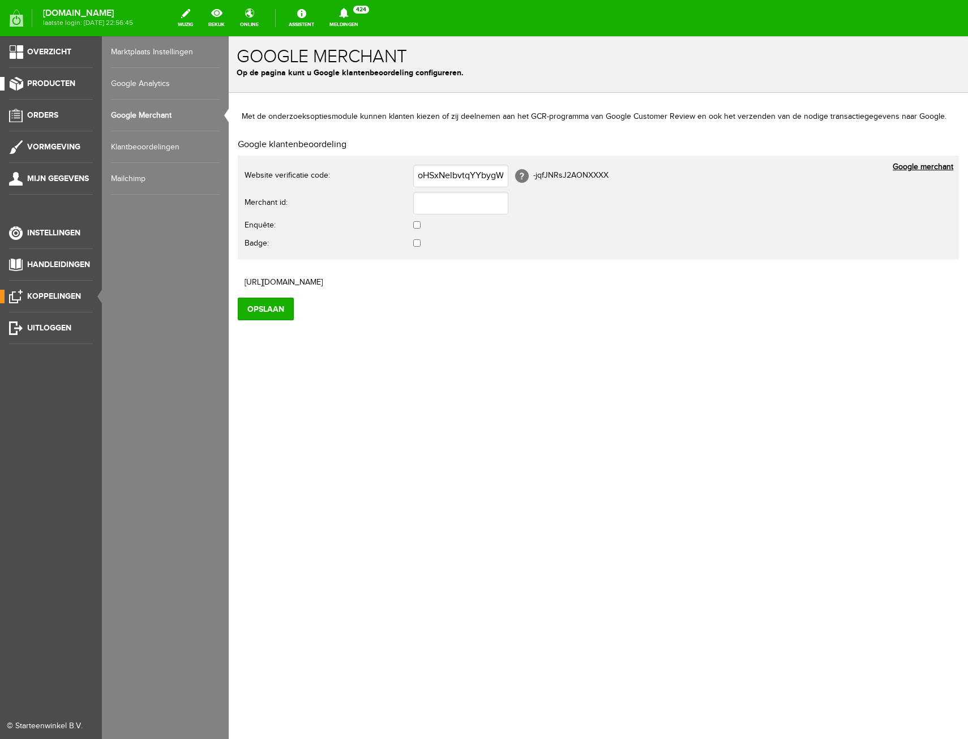
click at [52, 82] on span "Producten" at bounding box center [51, 84] width 48 height 10
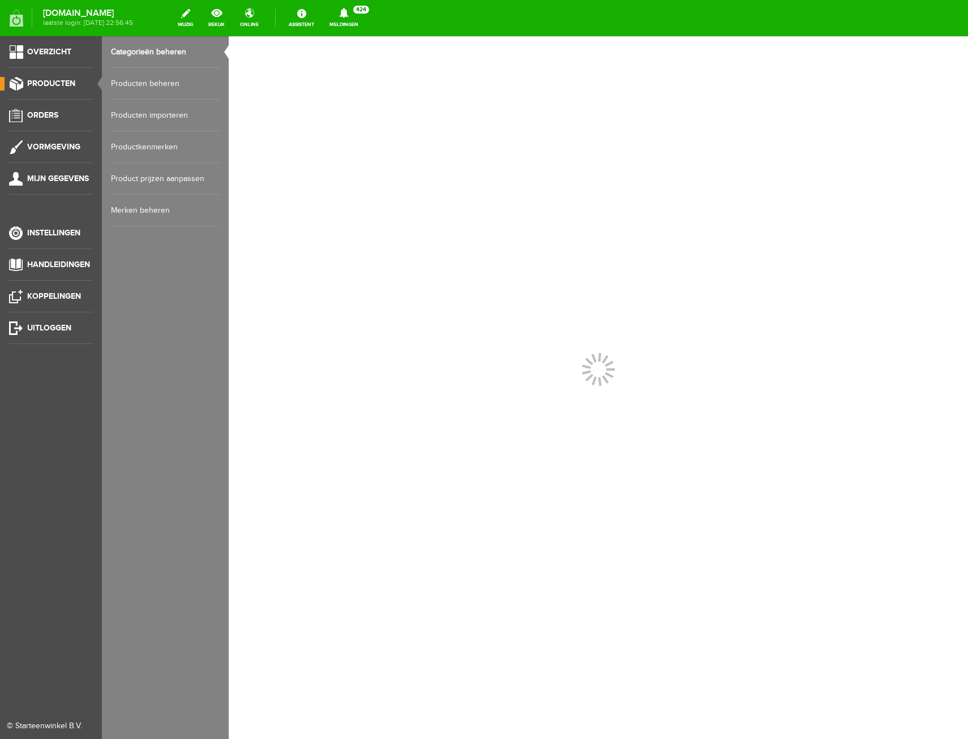
click at [141, 84] on link "Producten beheren" at bounding box center [165, 84] width 109 height 32
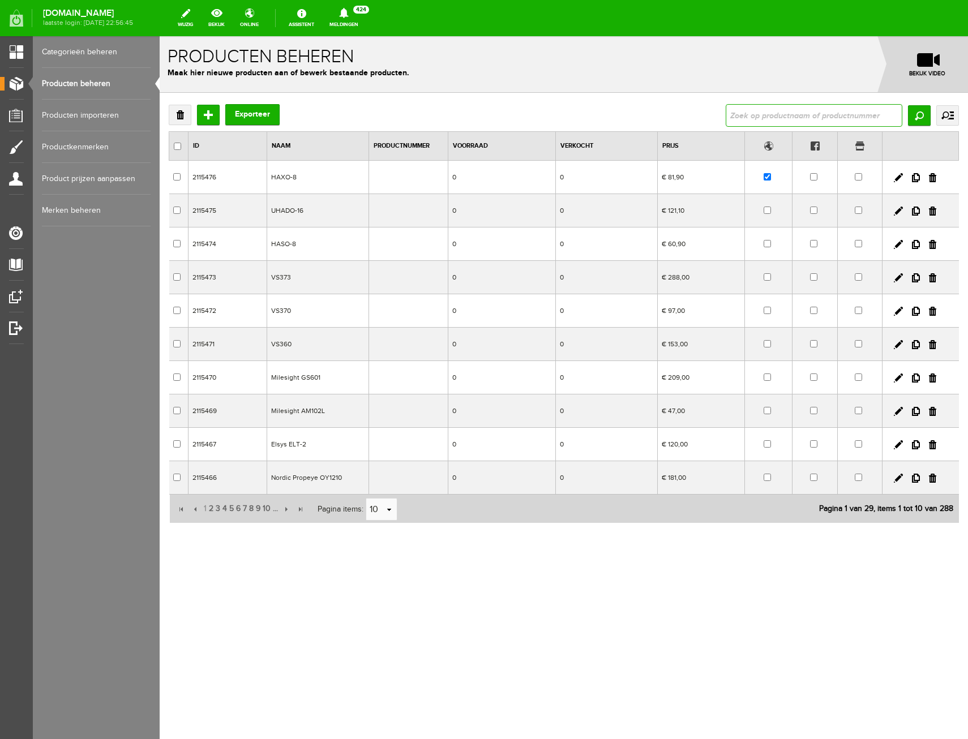
click at [841, 113] on input "text" at bounding box center [813, 115] width 177 height 23
type input "el-usb-1"
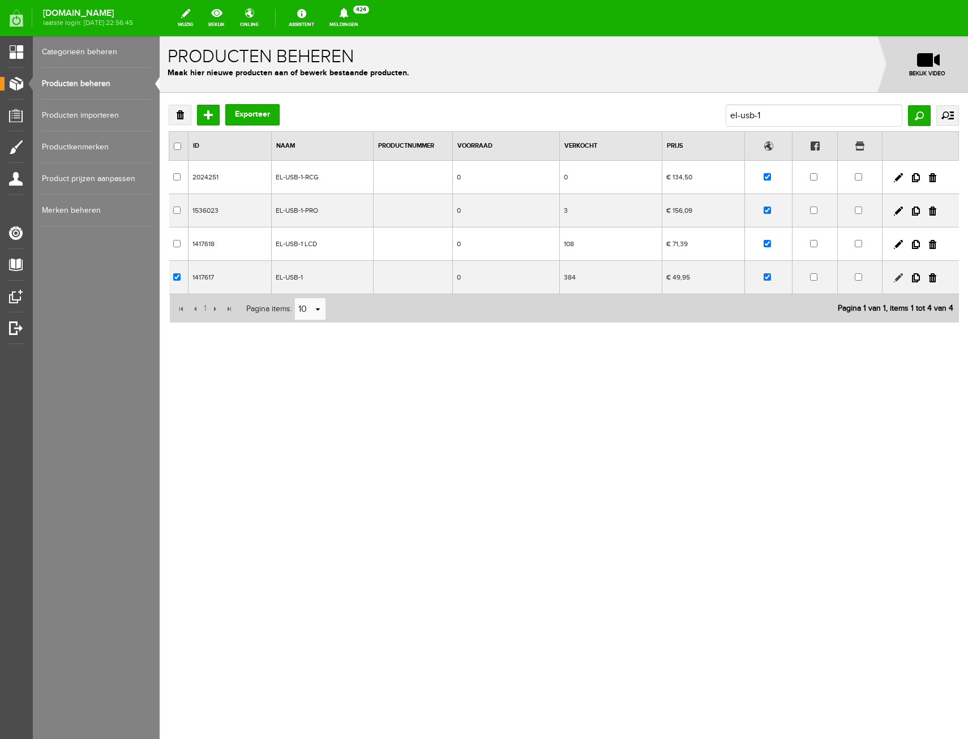
click at [896, 280] on link at bounding box center [898, 277] width 9 height 9
checkbox input "true"
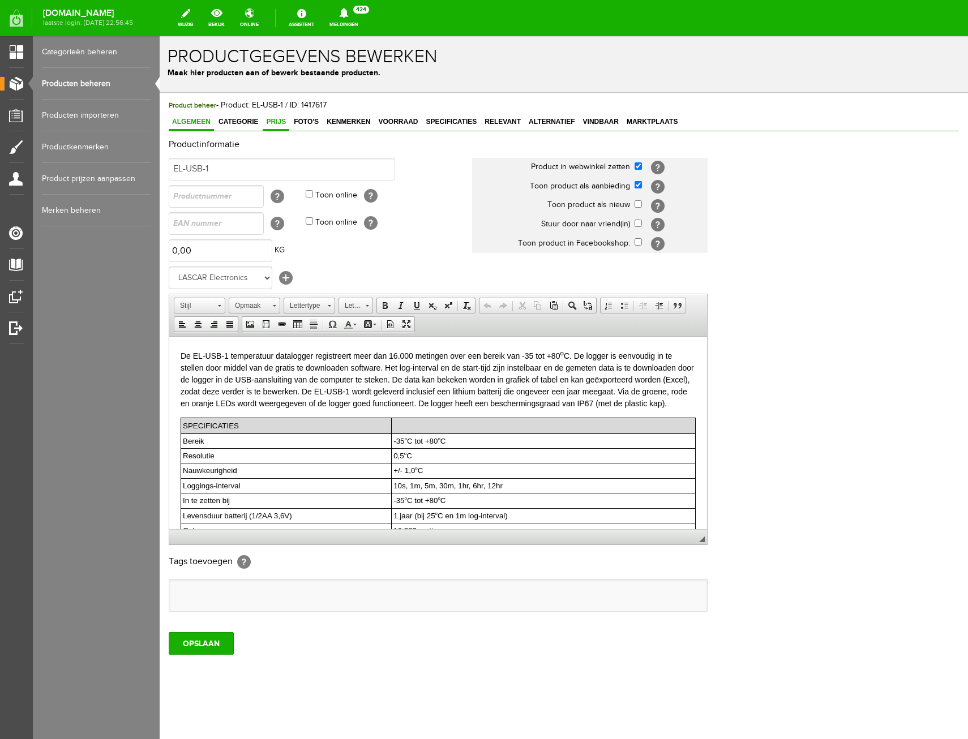
click at [276, 120] on span "Prijs" at bounding box center [276, 122] width 27 height 8
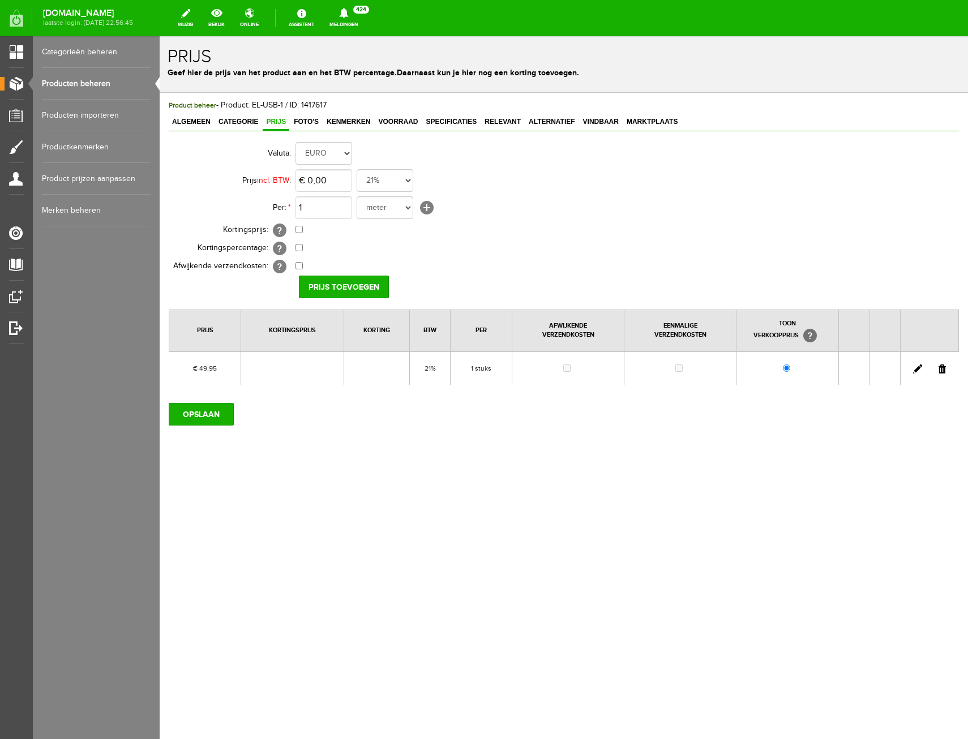
click at [916, 370] on link at bounding box center [917, 368] width 9 height 9
click at [920, 365] on link at bounding box center [917, 368] width 9 height 9
click at [349, 189] on input "49,95" at bounding box center [323, 180] width 57 height 23
type input "€ 55,00"
click at [372, 284] on input "Prijs Opslaan" at bounding box center [340, 287] width 82 height 23
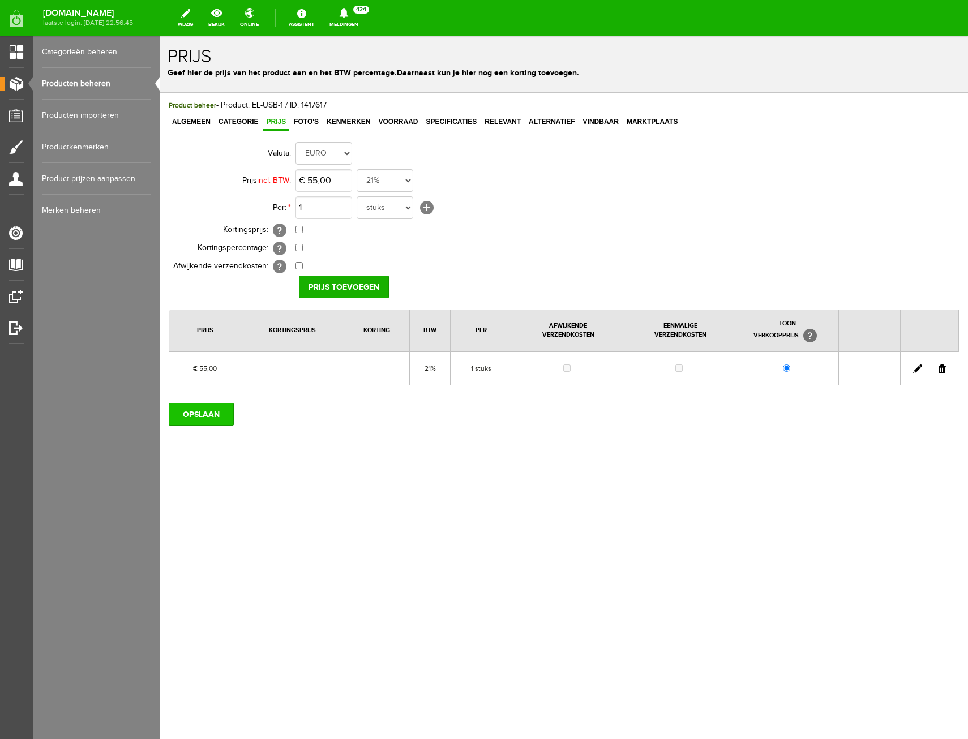
click at [217, 414] on input "OPSLAAN" at bounding box center [201, 414] width 65 height 23
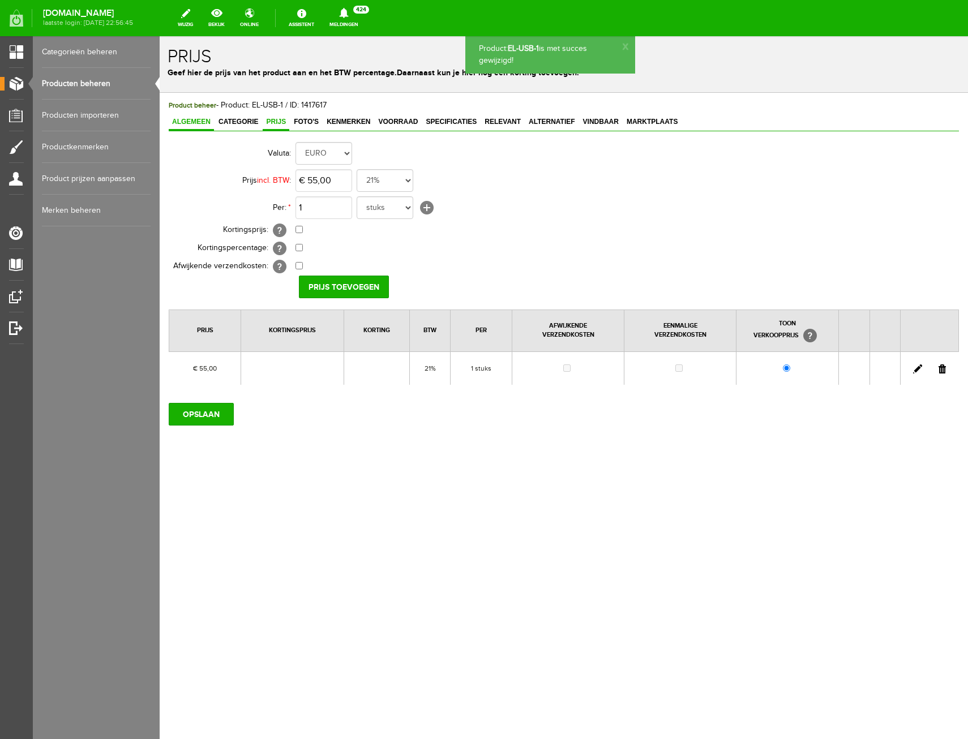
click at [194, 123] on span "Algemeen" at bounding box center [191, 122] width 45 height 8
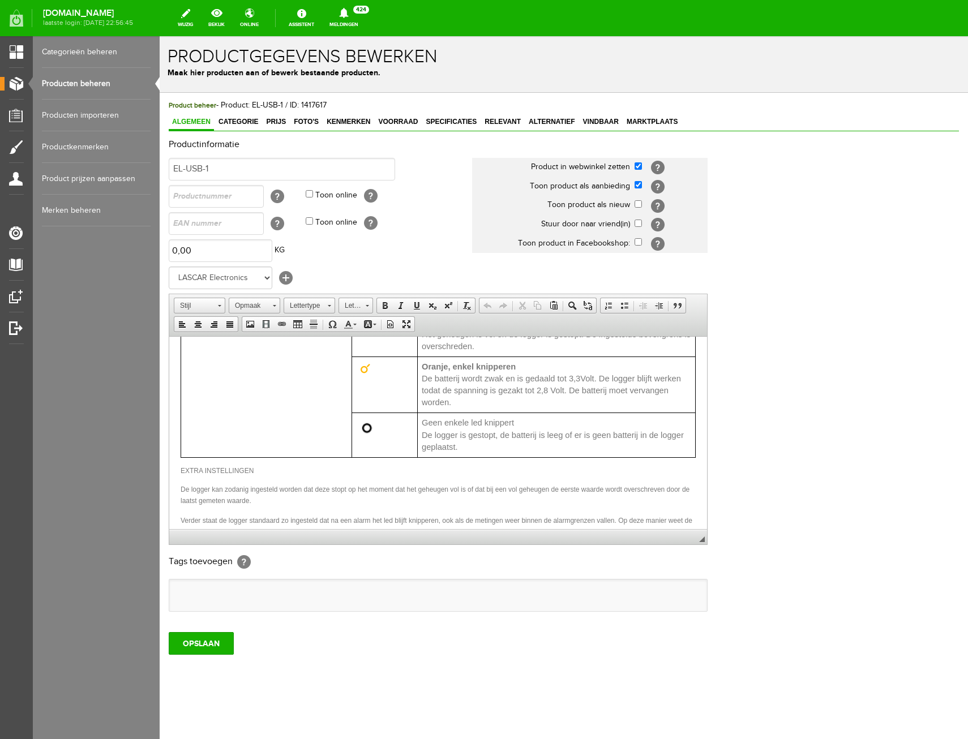
scroll to position [901, 0]
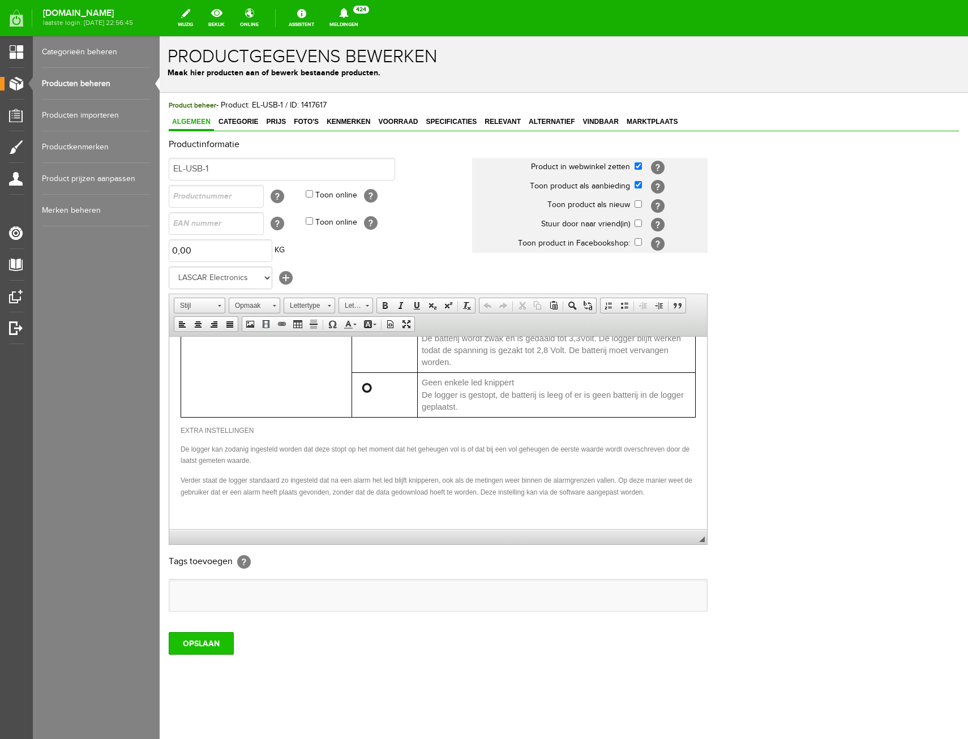
click at [211, 643] on input "OPSLAAN" at bounding box center [201, 643] width 65 height 23
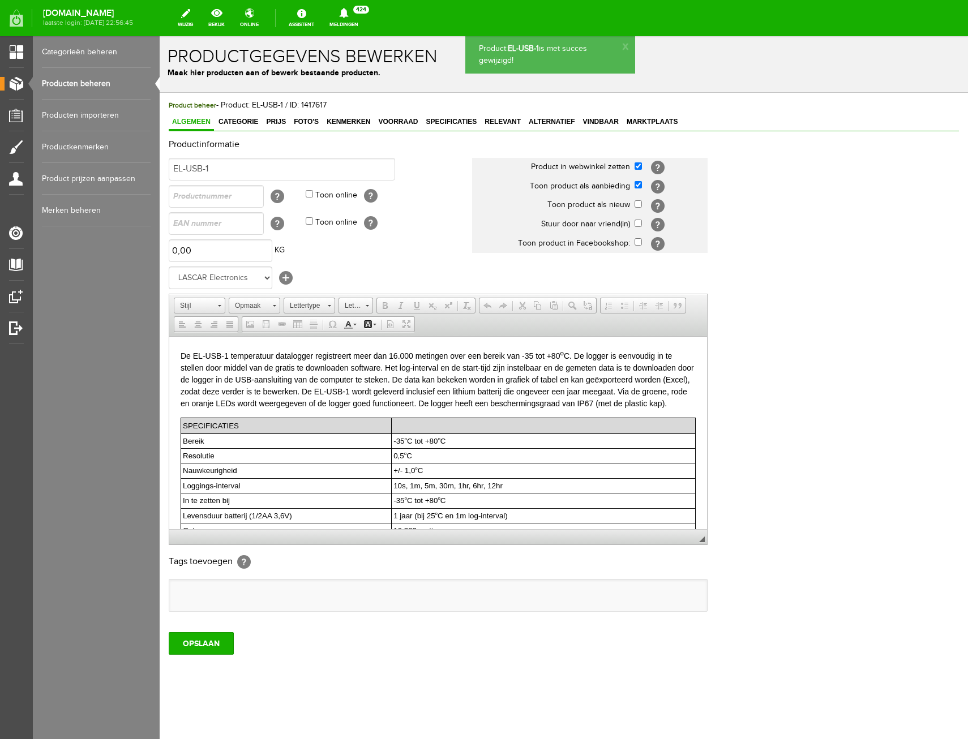
scroll to position [0, 0]
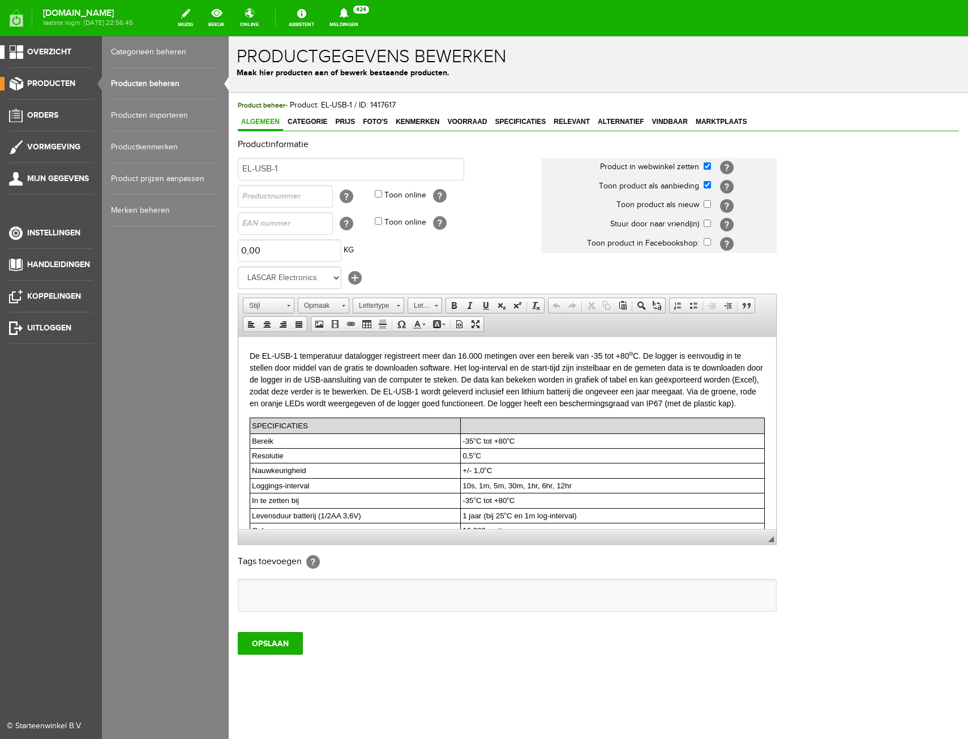
click at [51, 54] on span "Overzicht" at bounding box center [49, 52] width 44 height 10
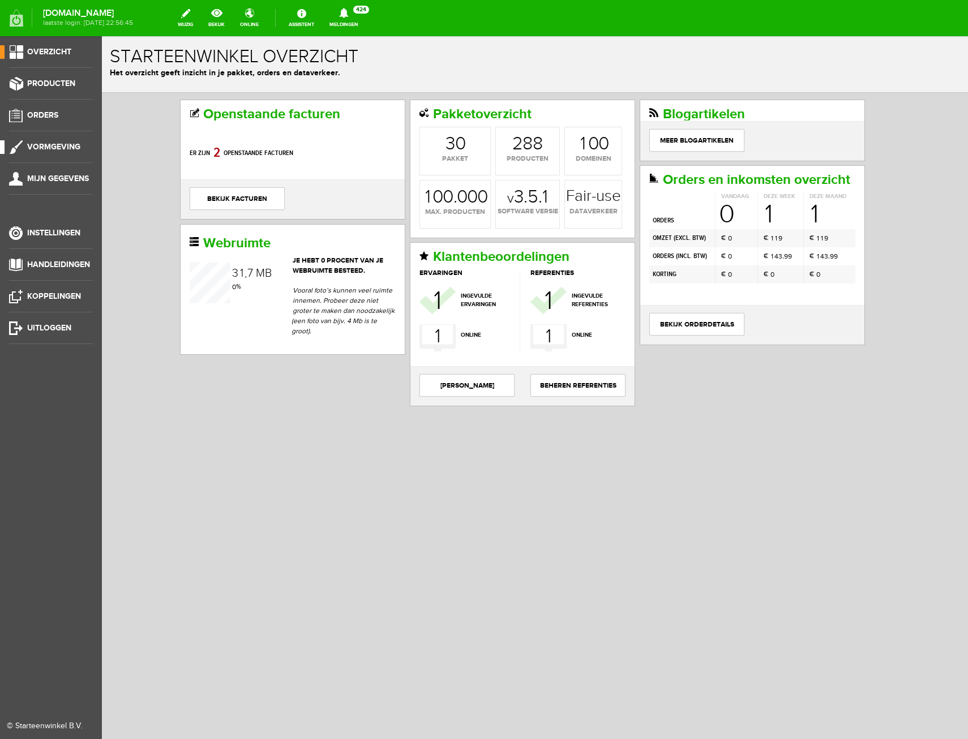
click at [48, 144] on span "Vormgeving" at bounding box center [53, 147] width 53 height 10
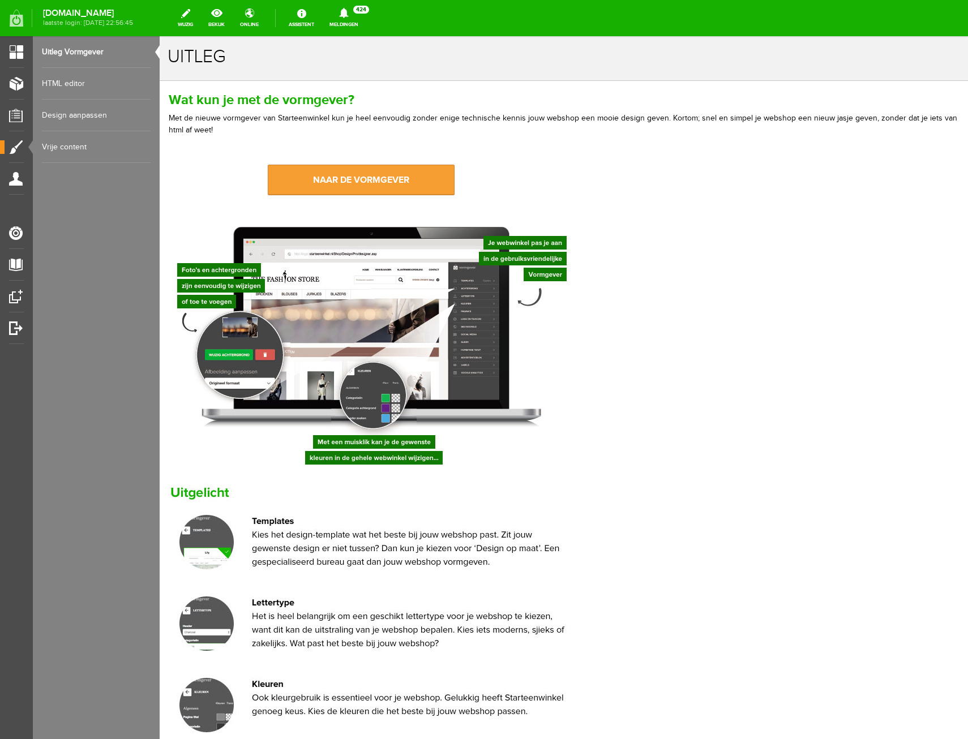
click at [384, 172] on link "naar de vormgever" at bounding box center [361, 180] width 187 height 31
click at [73, 115] on link "Design aanpassen" at bounding box center [96, 116] width 109 height 32
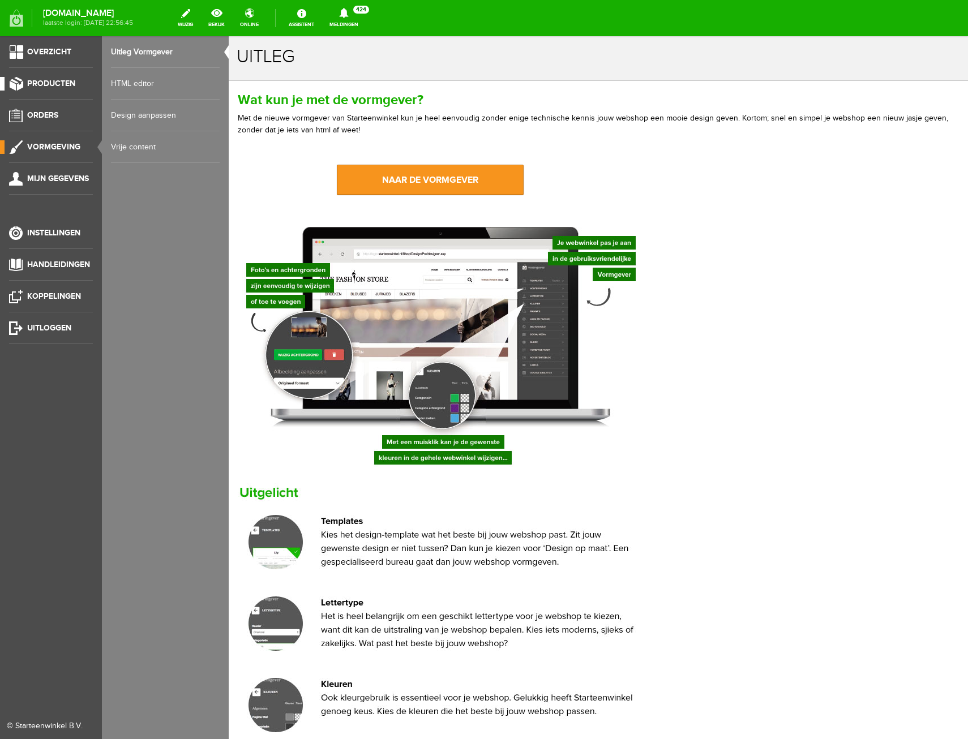
click at [47, 81] on span "Producten" at bounding box center [51, 84] width 48 height 10
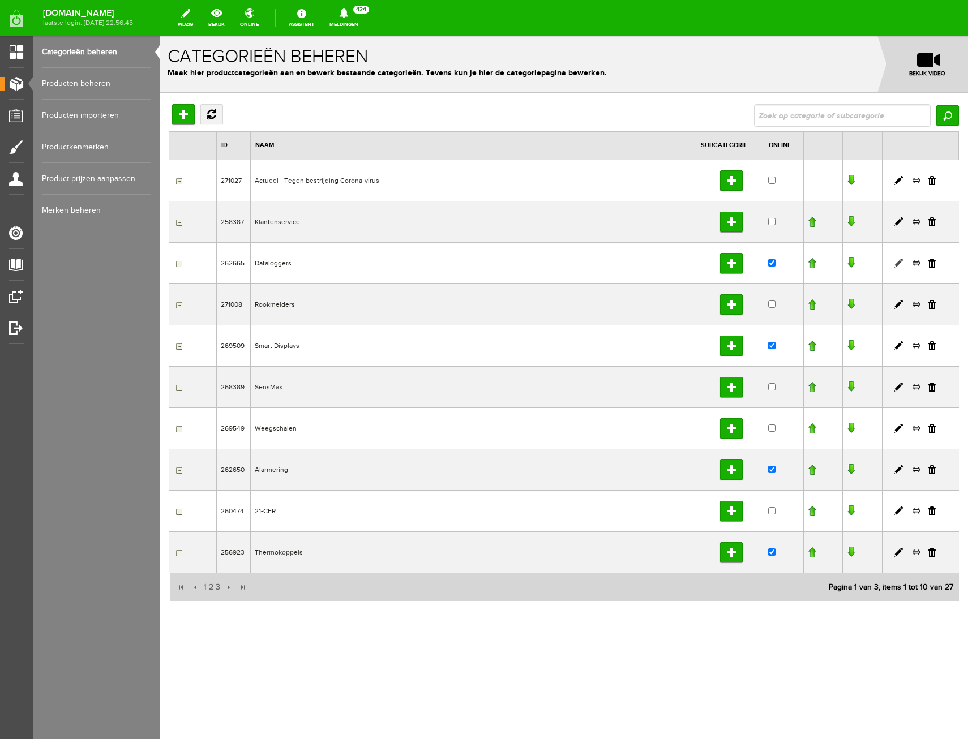
click at [898, 261] on link at bounding box center [898, 263] width 9 height 9
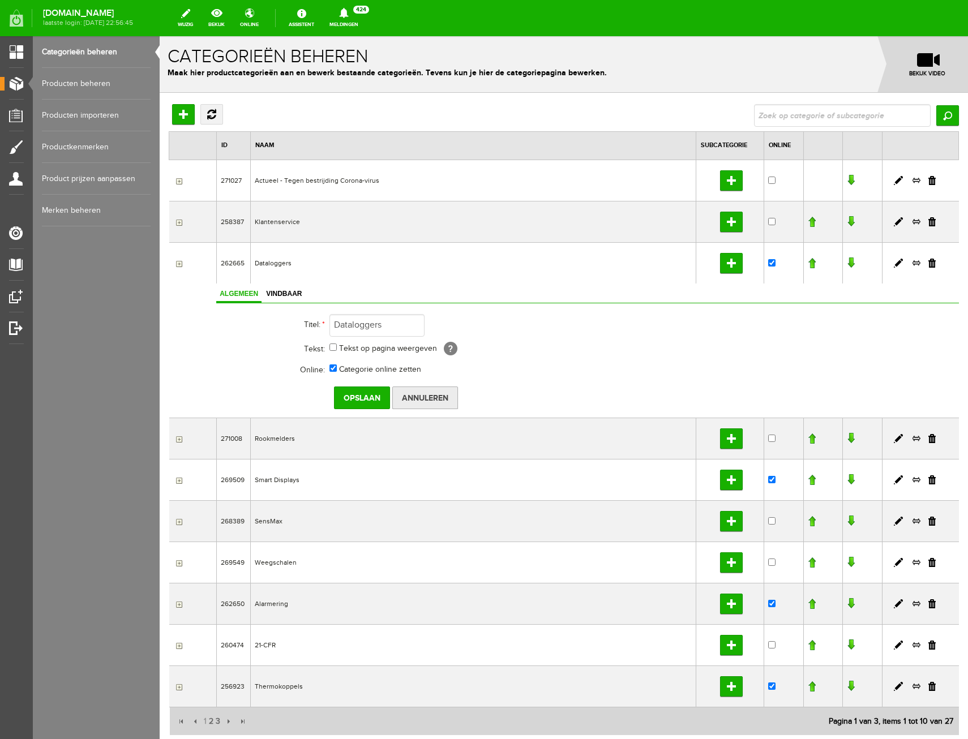
click at [443, 393] on input "Annuleren" at bounding box center [425, 397] width 66 height 23
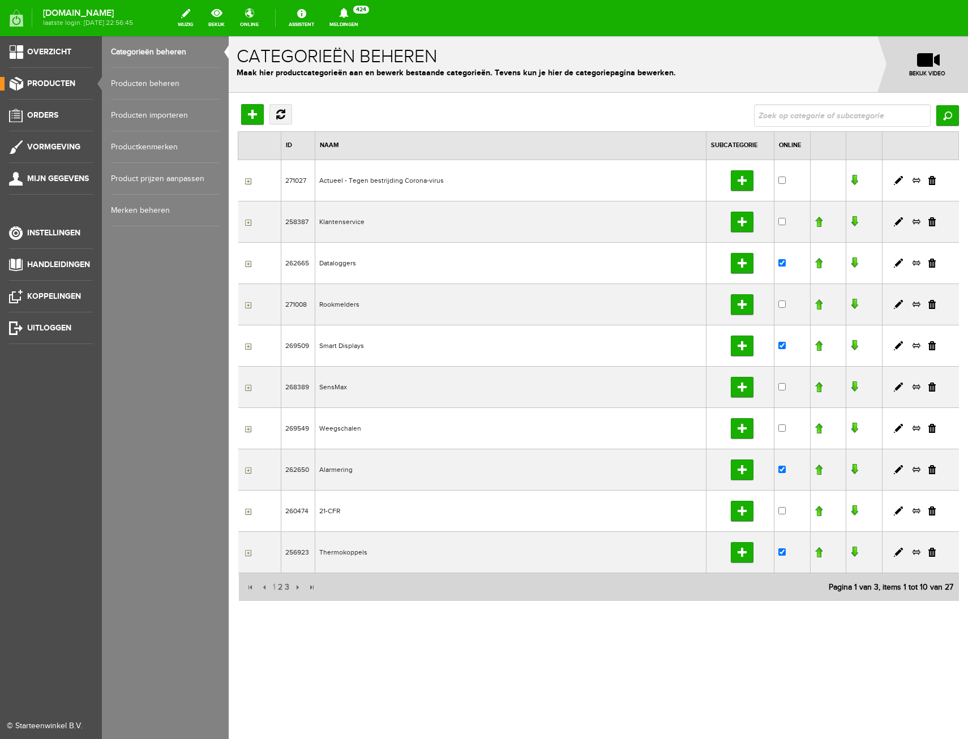
click at [139, 85] on link "Producten beheren" at bounding box center [165, 84] width 109 height 32
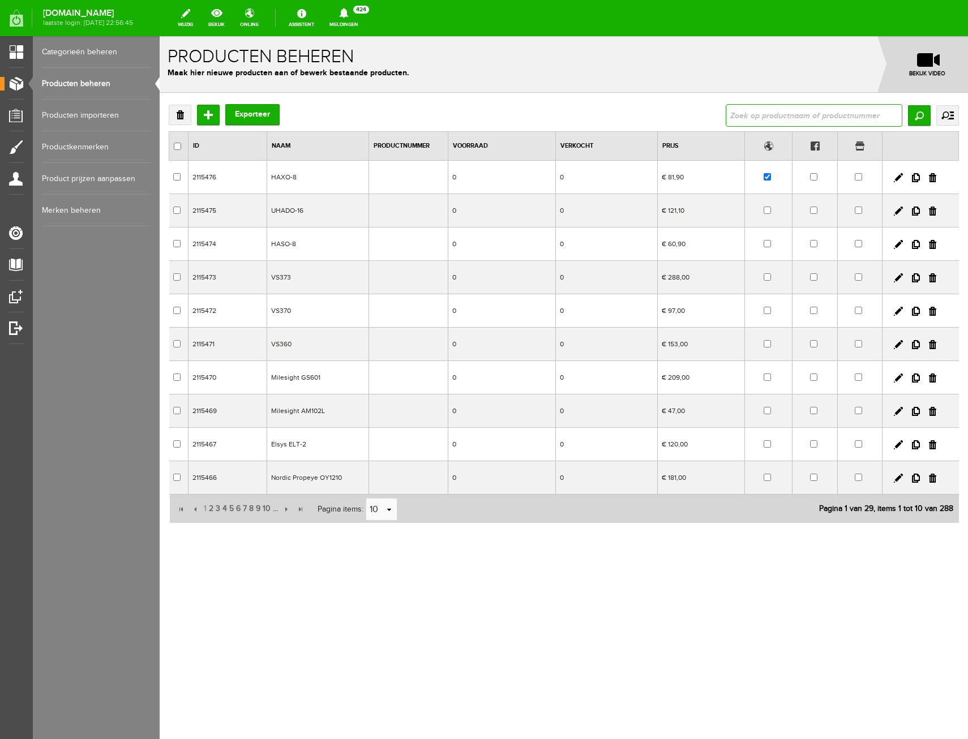
click at [838, 114] on input "text" at bounding box center [813, 115] width 177 height 23
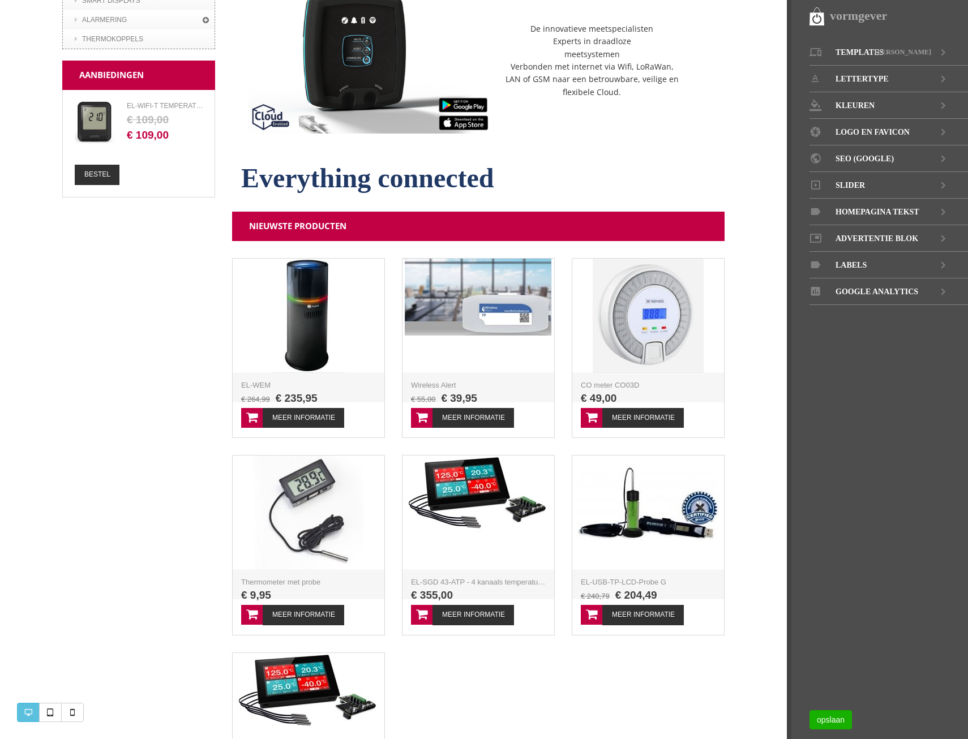
scroll to position [182, 0]
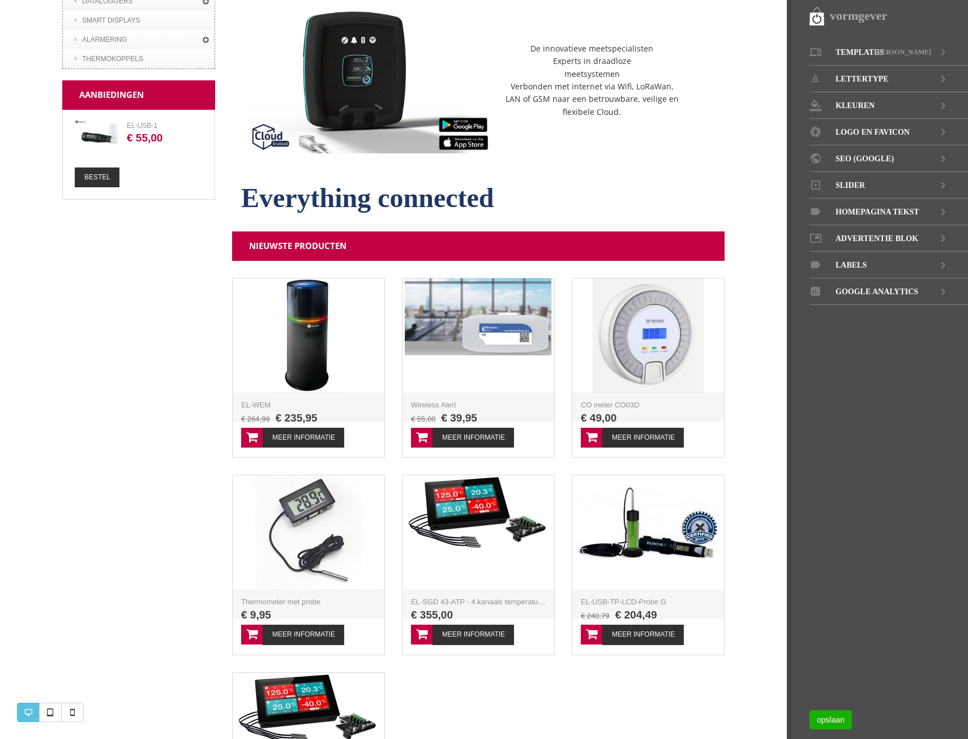
click at [575, 248] on h1 "Nieuwste producten" at bounding box center [478, 245] width 492 height 29
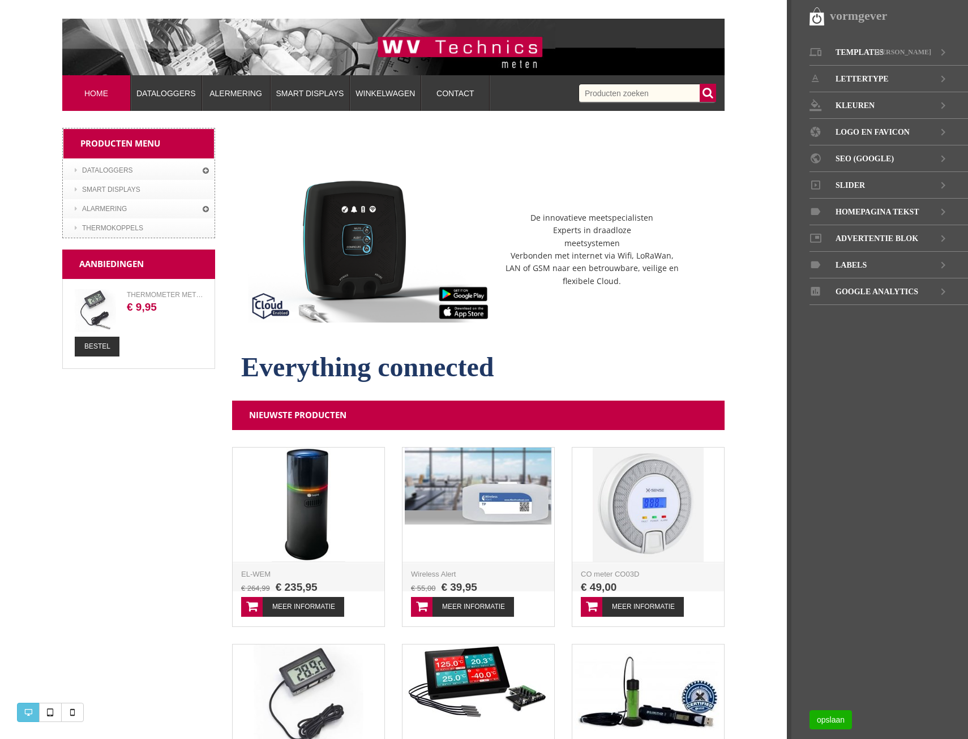
scroll to position [0, 0]
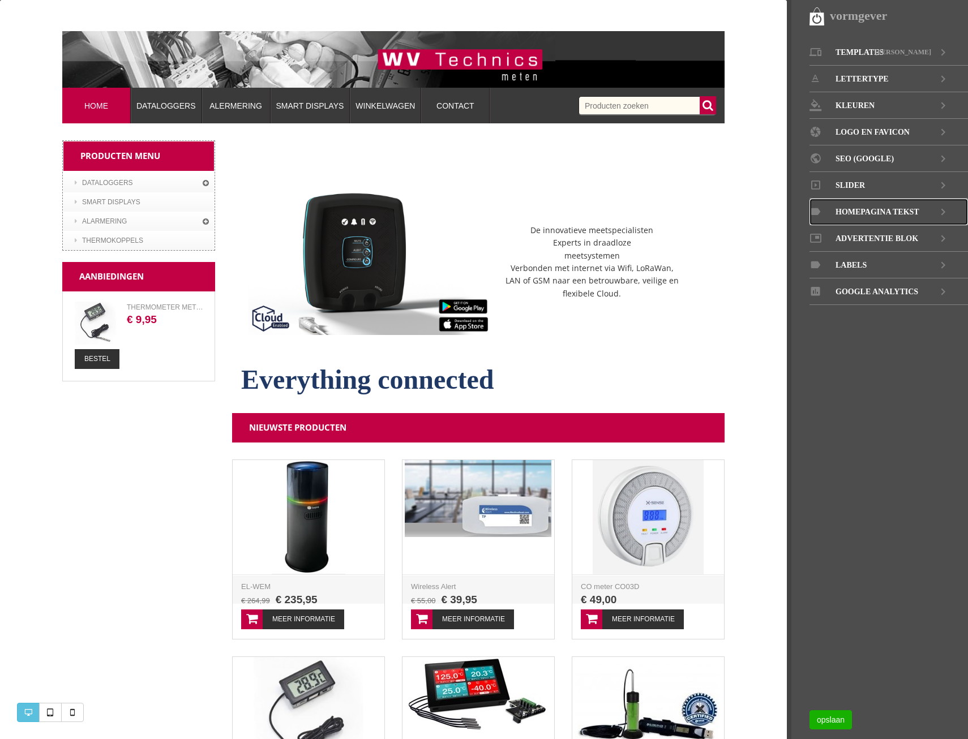
click at [860, 208] on span "Homepagina tekst" at bounding box center [877, 212] width 84 height 27
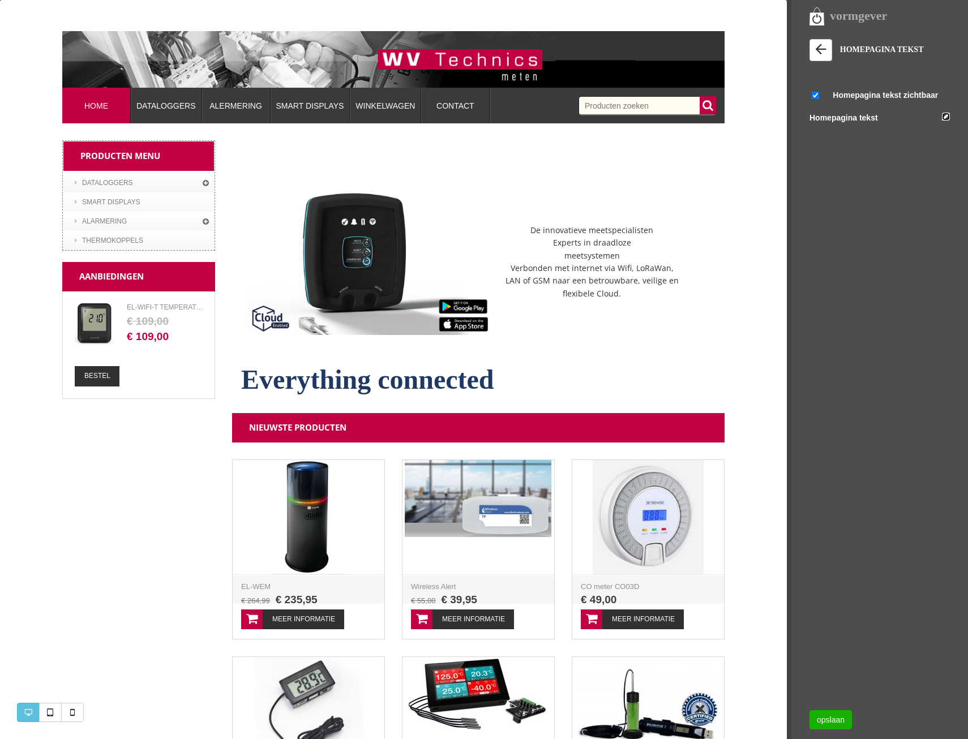
click at [943, 114] on link at bounding box center [946, 117] width 8 height 8
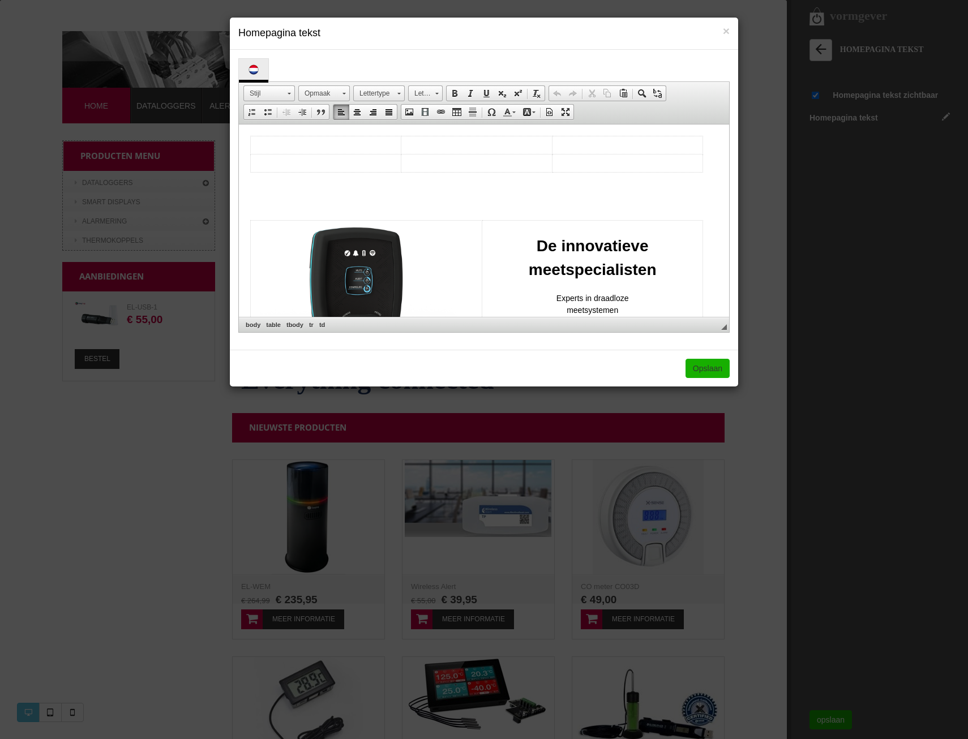
drag, startPoint x: 723, startPoint y: 148, endPoint x: 951, endPoint y: 242, distance: 247.2
click at [695, 371] on link "Opslaan" at bounding box center [707, 368] width 44 height 19
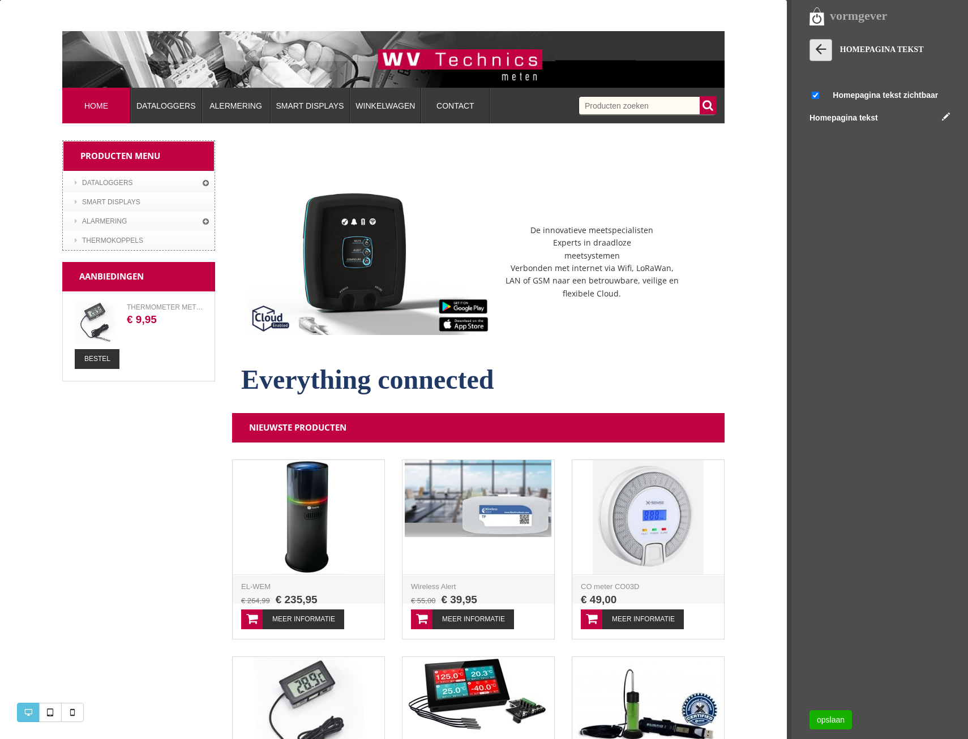
click at [814, 51] on icon at bounding box center [821, 49] width 16 height 16
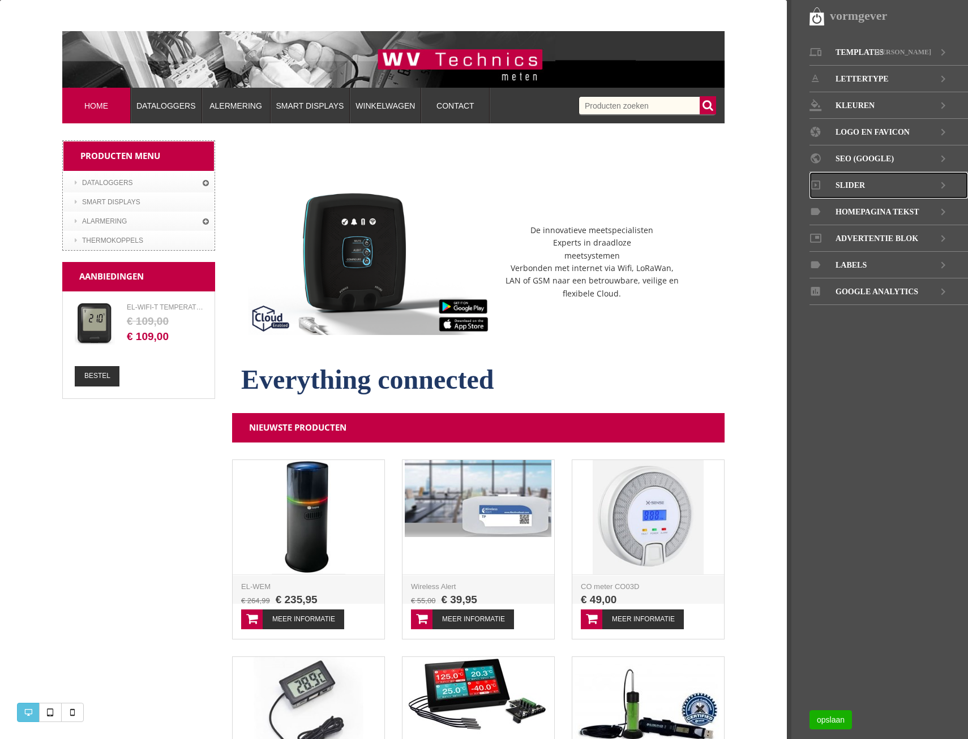
click at [849, 178] on span "Slider" at bounding box center [849, 185] width 29 height 27
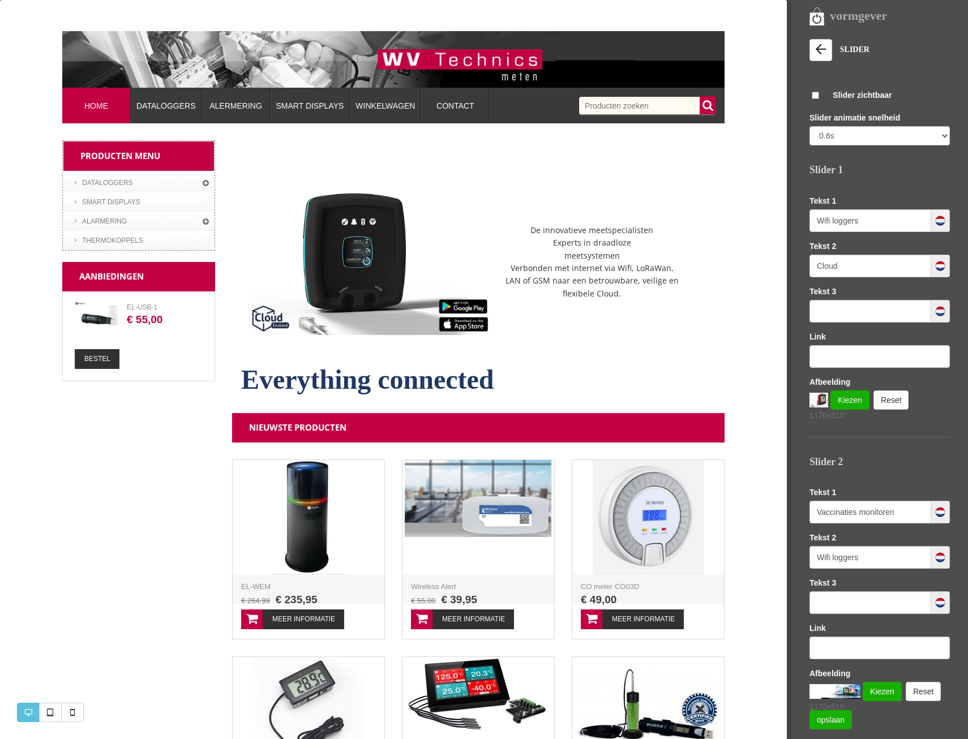
click at [818, 402] on img at bounding box center [818, 400] width 19 height 15
click at [849, 397] on link "Kiezen" at bounding box center [849, 399] width 39 height 19
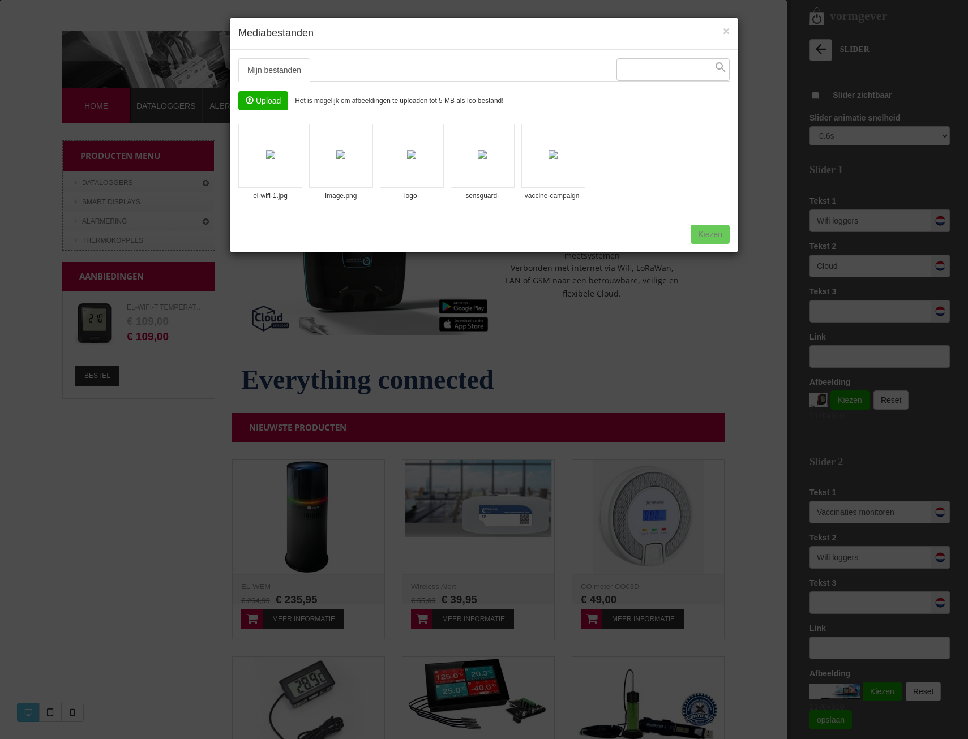
click at [266, 159] on img at bounding box center [270, 154] width 9 height 9
click at [336, 154] on img at bounding box center [340, 154] width 9 height 9
click at [273, 159] on img at bounding box center [270, 154] width 9 height 9
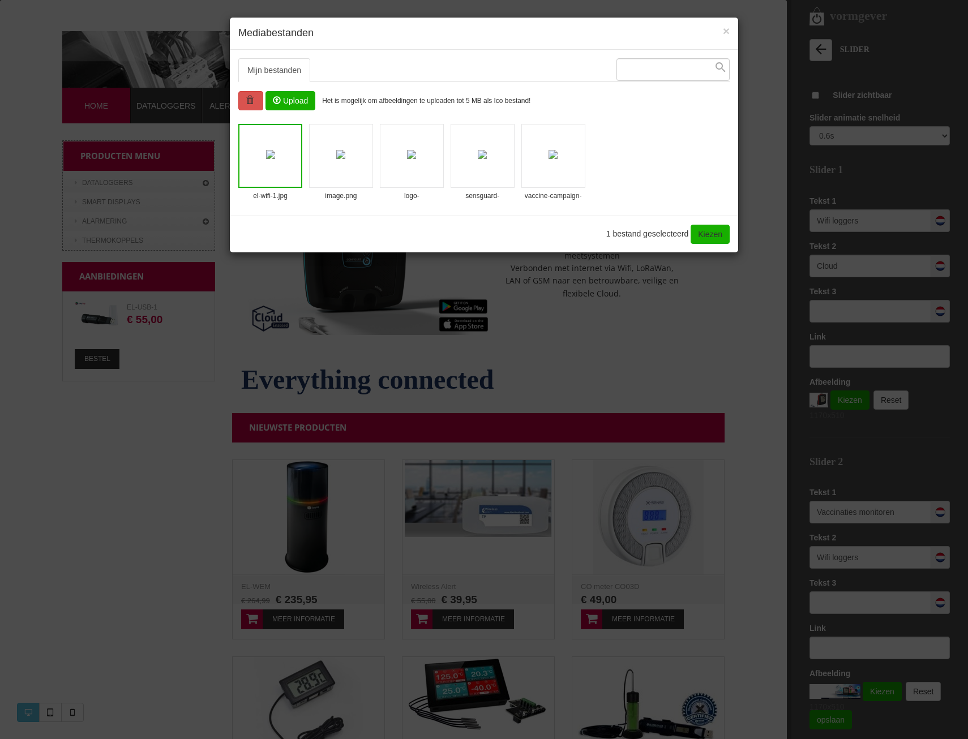
click at [340, 158] on img at bounding box center [340, 154] width 9 height 9
click at [727, 237] on link "Kiezen" at bounding box center [709, 234] width 39 height 19
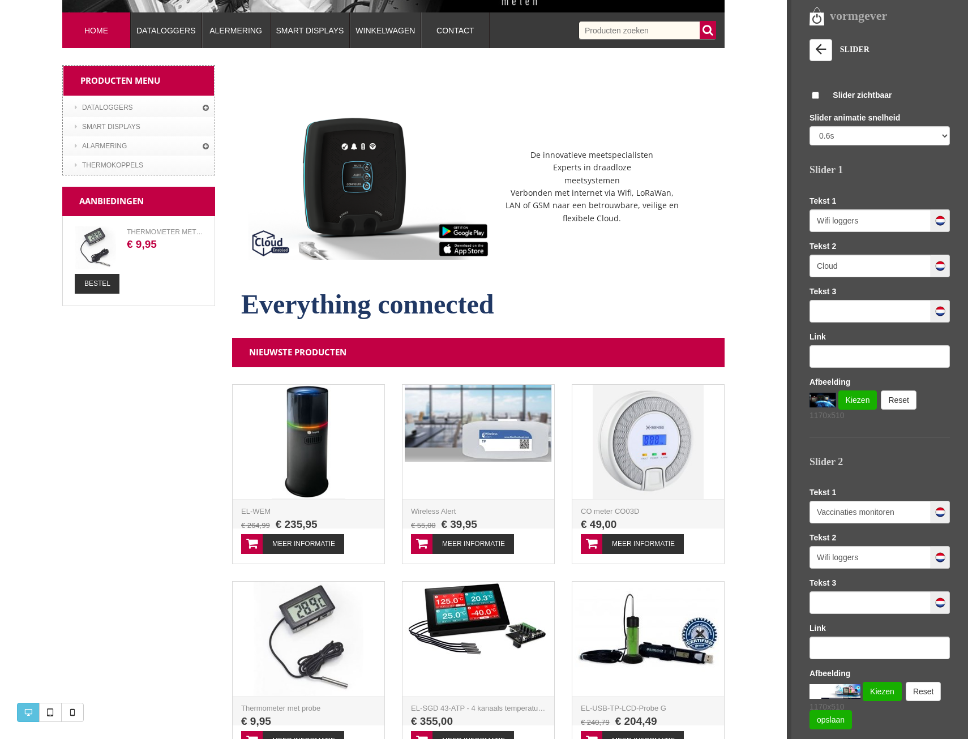
scroll to position [113, 0]
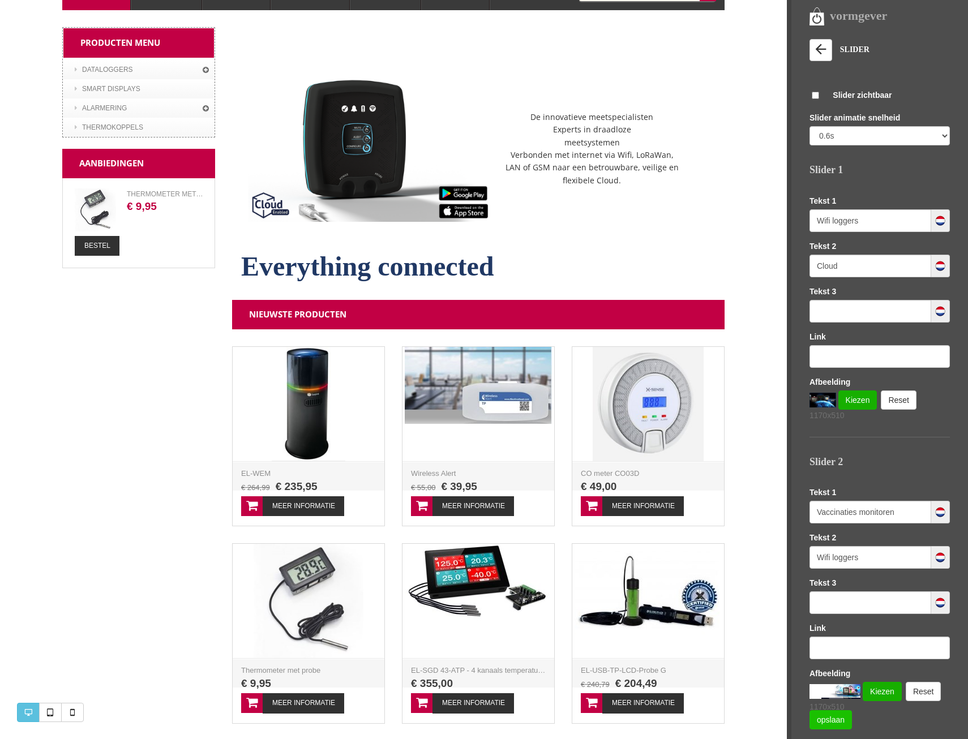
click at [826, 723] on link "opslaan" at bounding box center [830, 719] width 42 height 19
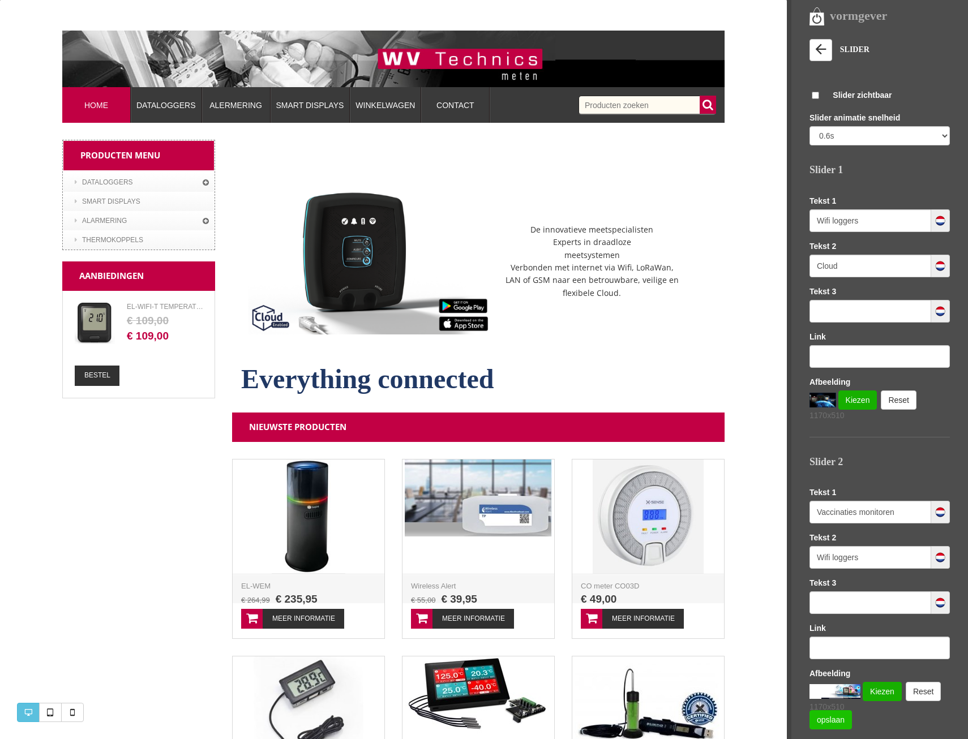
scroll to position [0, 0]
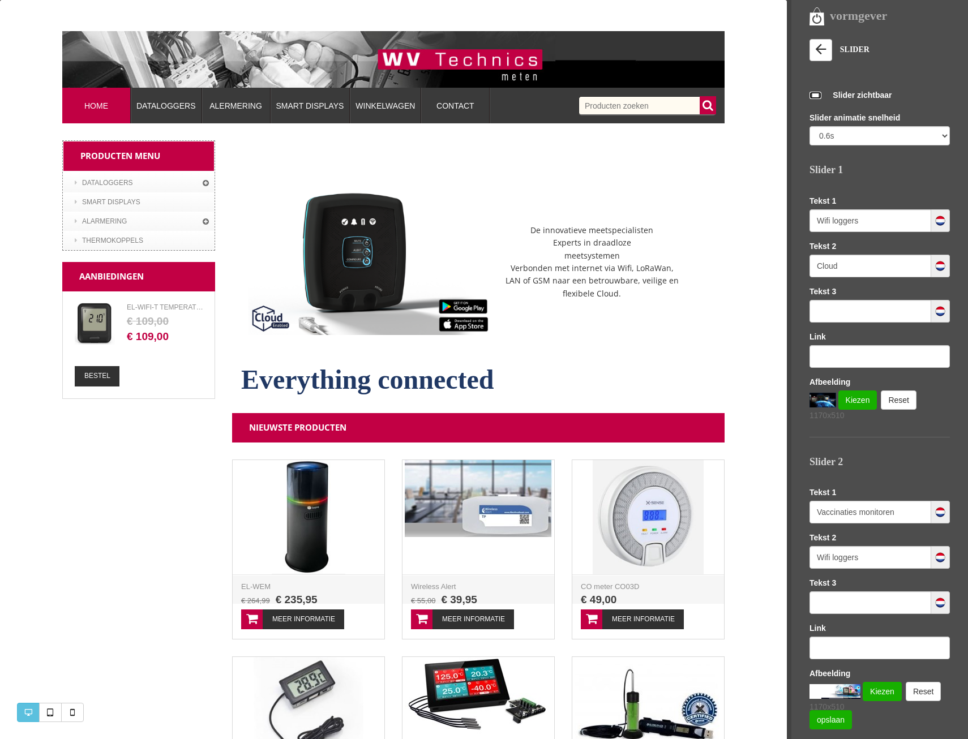
click at [814, 95] on input "checkbox" at bounding box center [815, 95] width 12 height 7
checkbox input "true"
click at [823, 44] on icon at bounding box center [821, 49] width 16 height 16
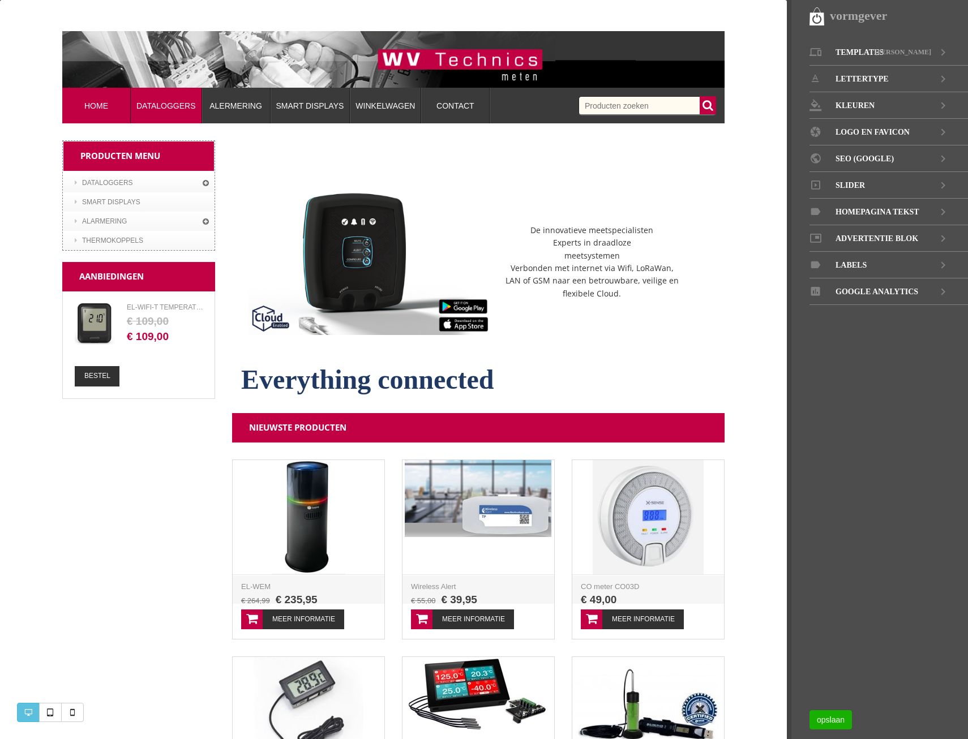
click at [164, 117] on link "Dataloggers" at bounding box center [166, 106] width 71 height 36
